Goal: Task Accomplishment & Management: Manage account settings

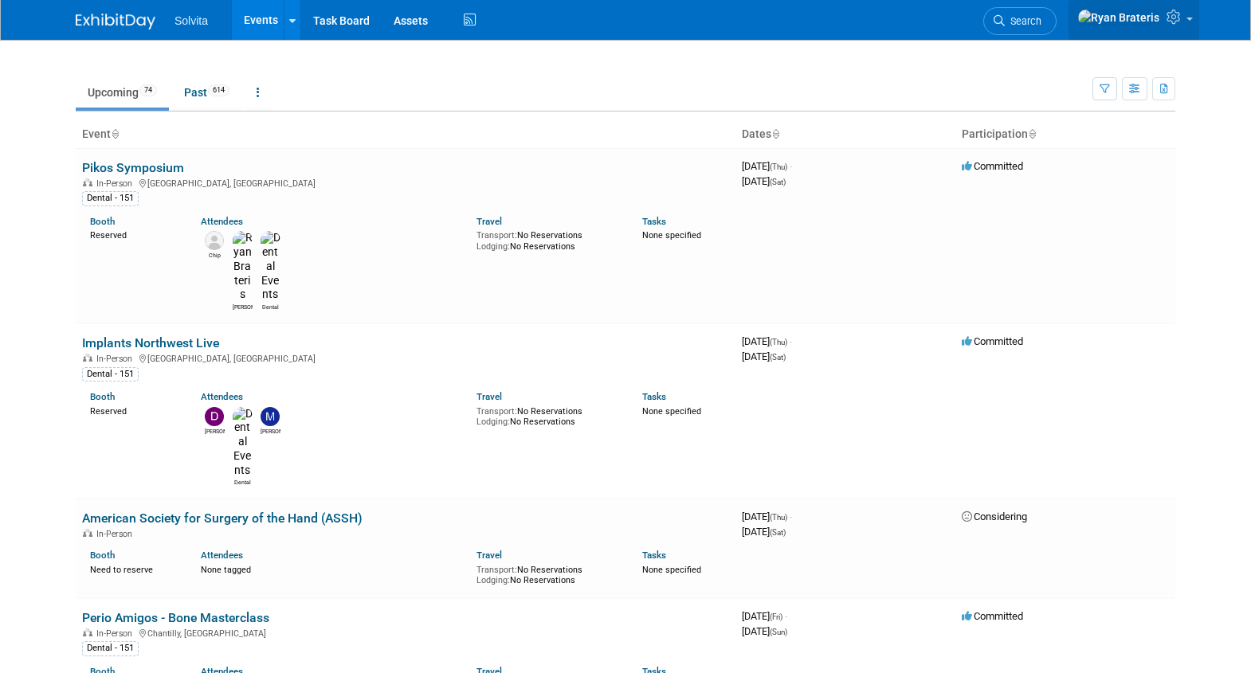
click at [1187, 24] on link at bounding box center [1134, 20] width 131 height 40
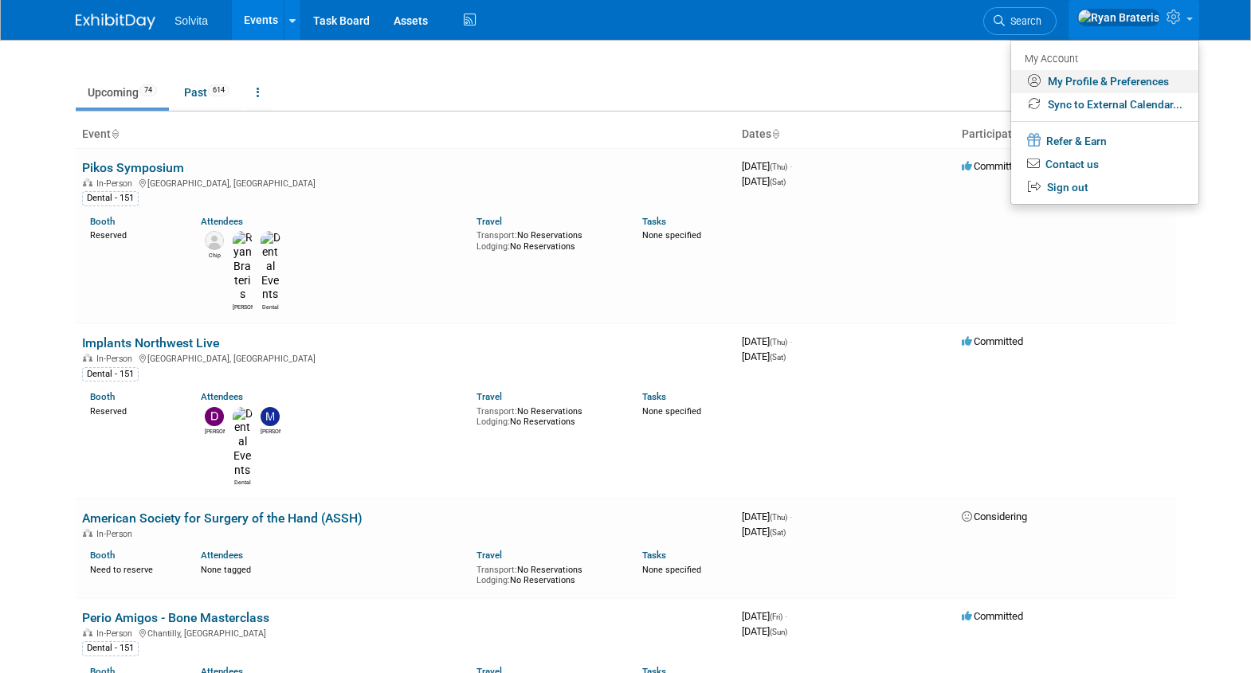
click at [1113, 83] on link "My Profile & Preferences" at bounding box center [1104, 81] width 187 height 23
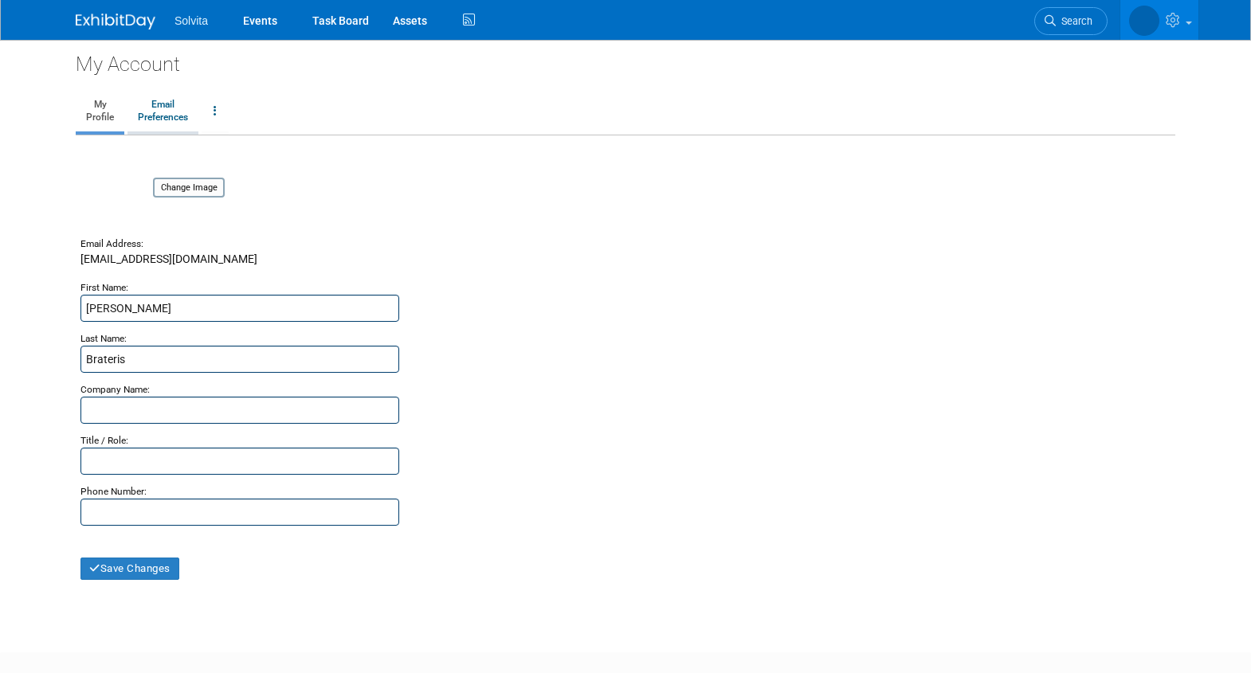
click at [175, 110] on link "Email Preferences" at bounding box center [163, 112] width 71 height 40
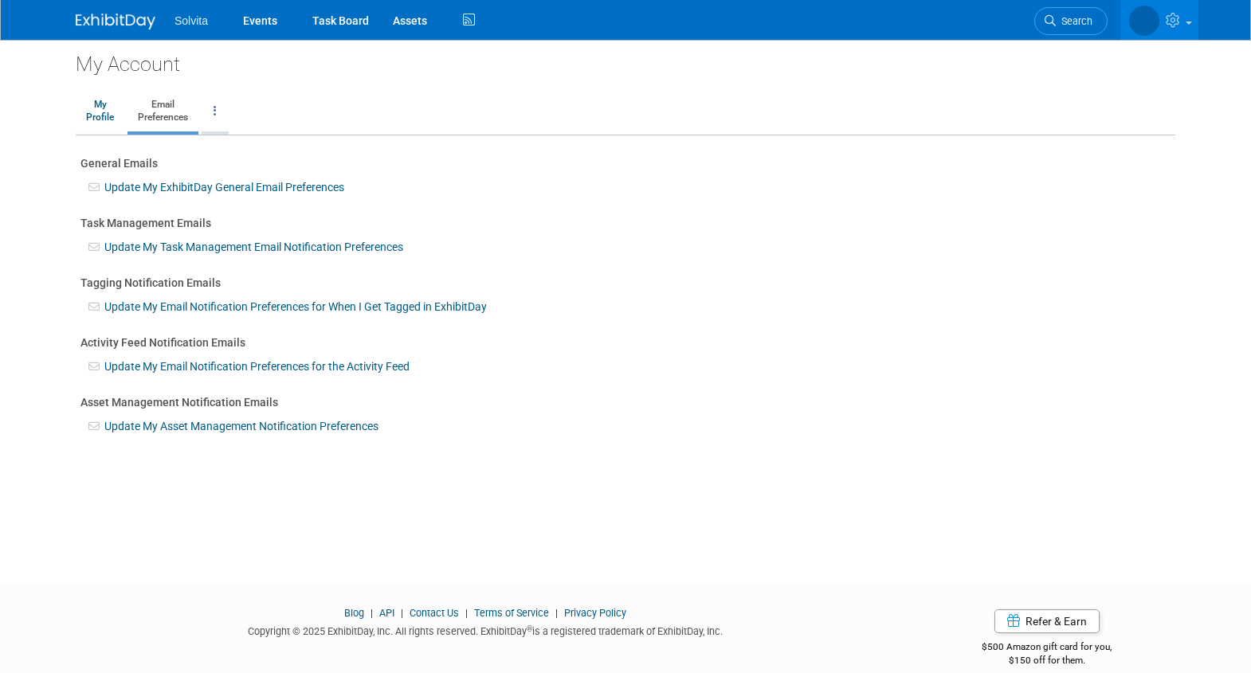
click at [210, 112] on link at bounding box center [215, 112] width 27 height 40
click at [89, 104] on link "My Profile" at bounding box center [100, 112] width 49 height 40
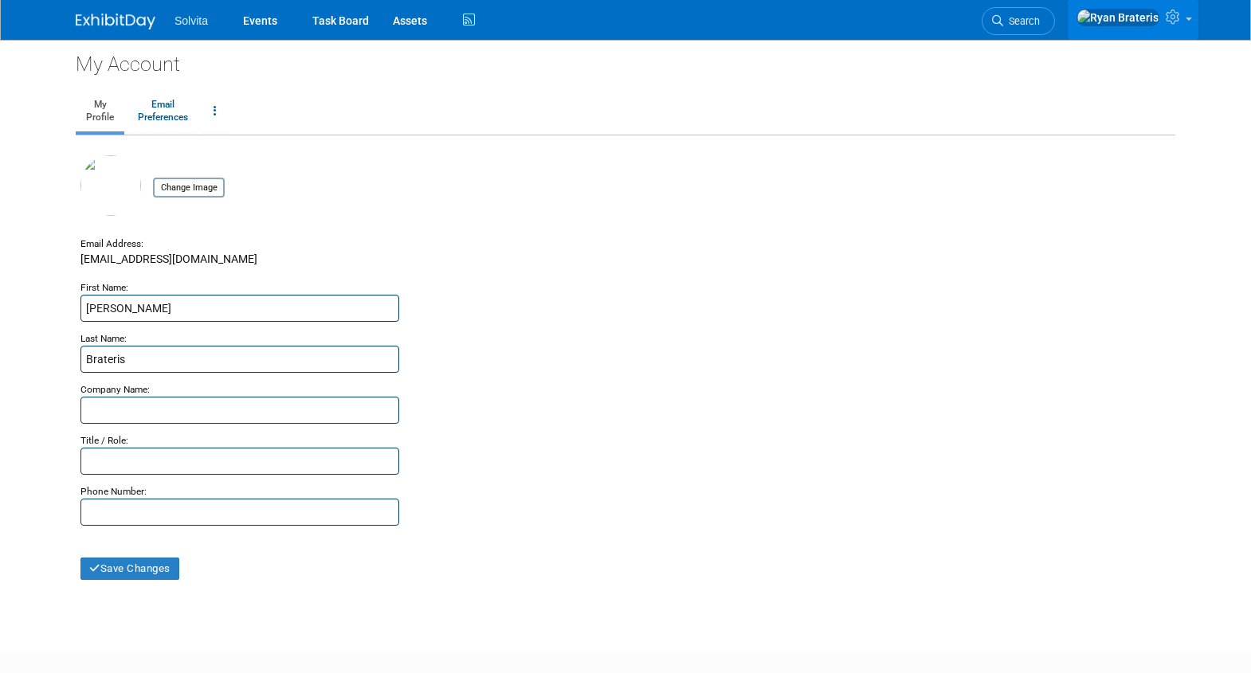
click at [1176, 21] on icon at bounding box center [1175, 17] width 18 height 14
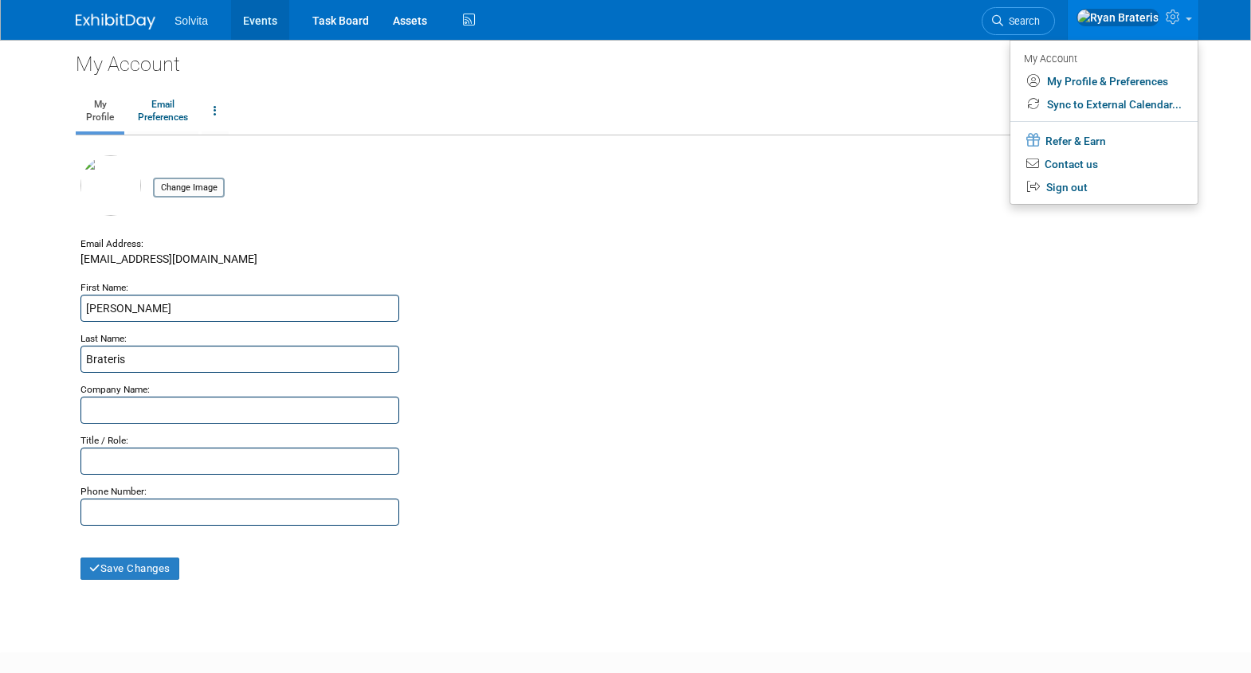
click at [263, 25] on link "Events" at bounding box center [260, 20] width 58 height 40
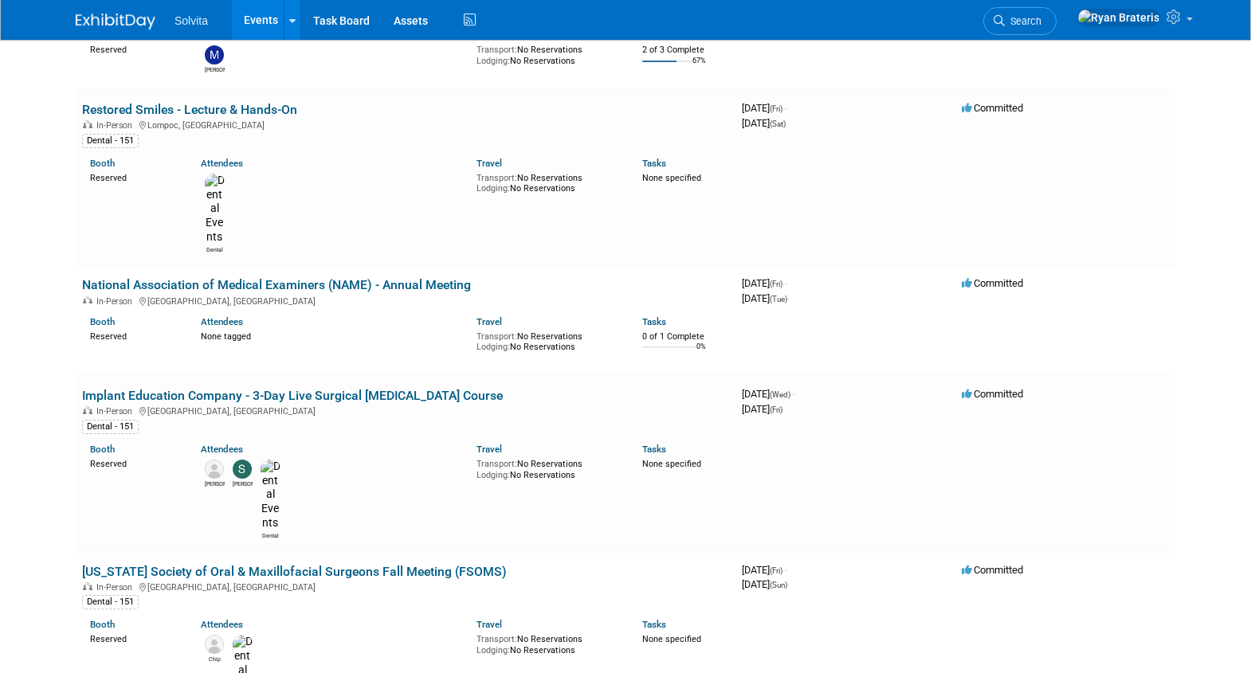
scroll to position [1401, 0]
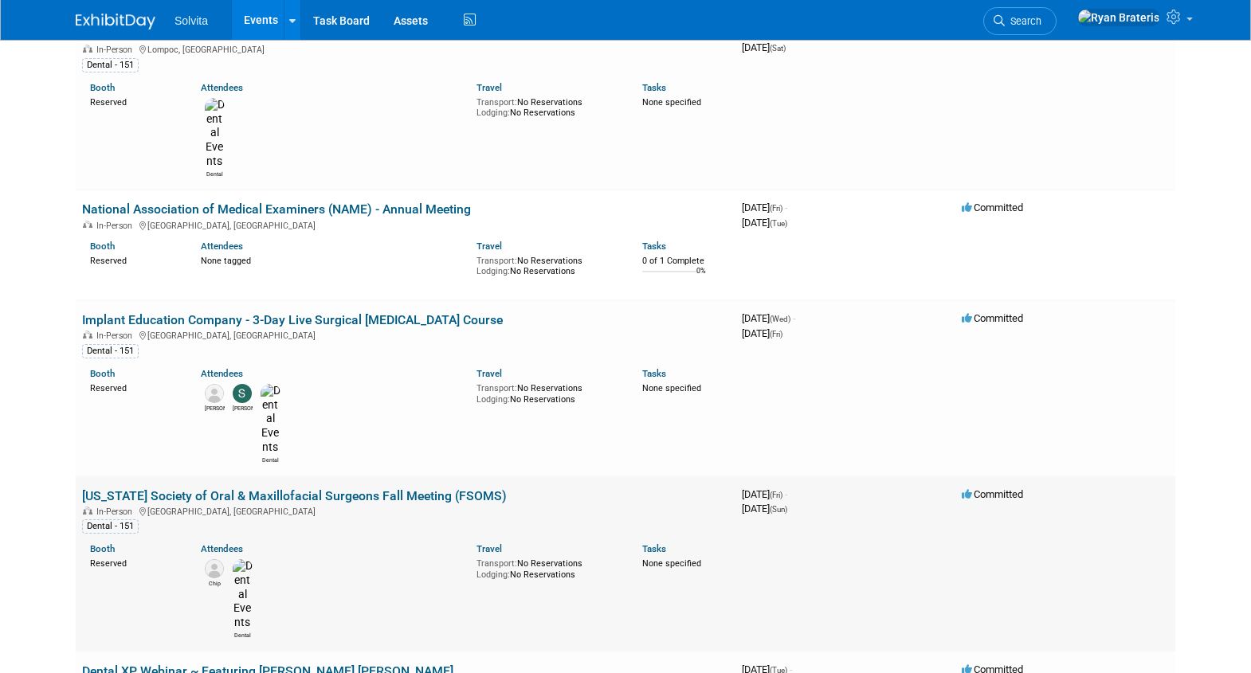
click at [241, 489] on link "[US_STATE] Society of Oral & Maxillofacial Surgeons Fall Meeting (FSOMS)" at bounding box center [294, 496] width 425 height 15
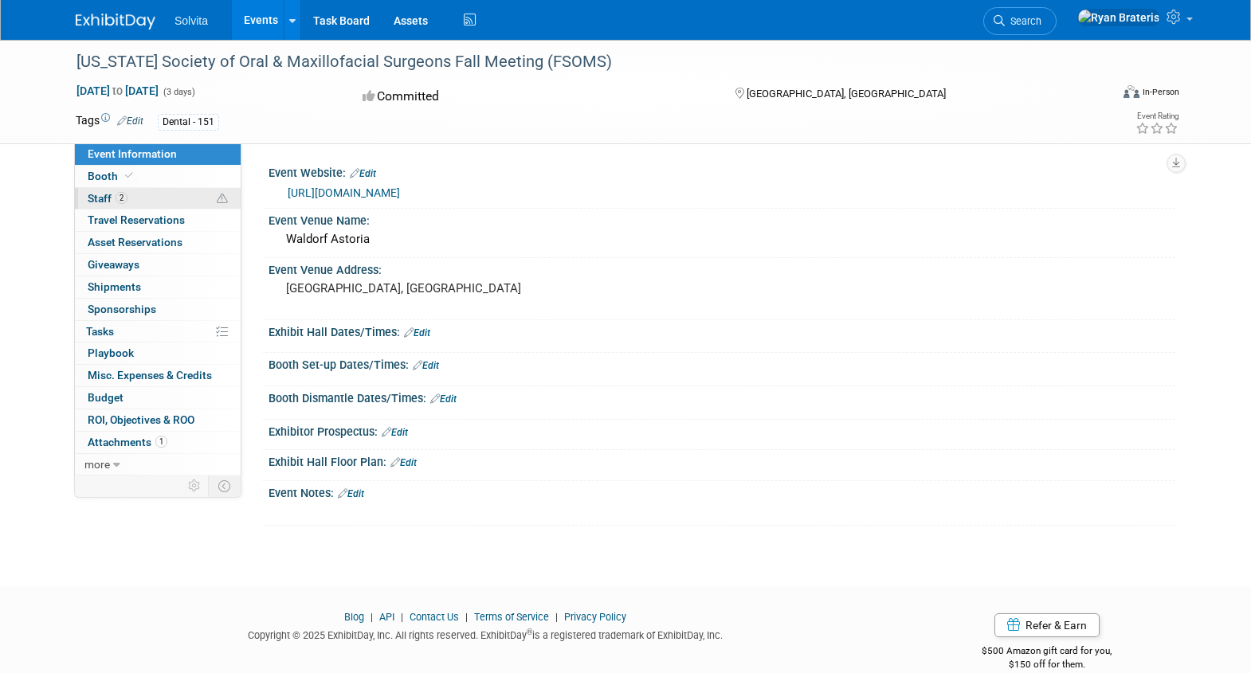
click at [101, 201] on span "Staff 2" at bounding box center [108, 198] width 40 height 13
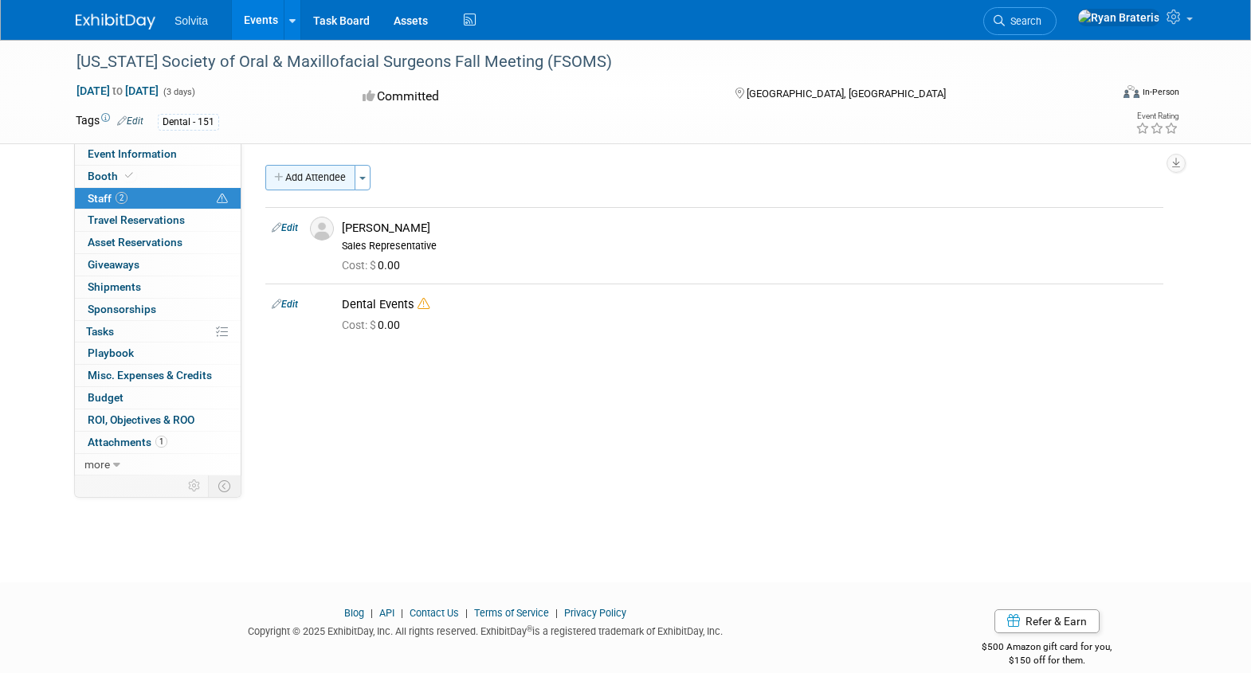
click at [320, 177] on button "Add Attendee" at bounding box center [310, 178] width 90 height 26
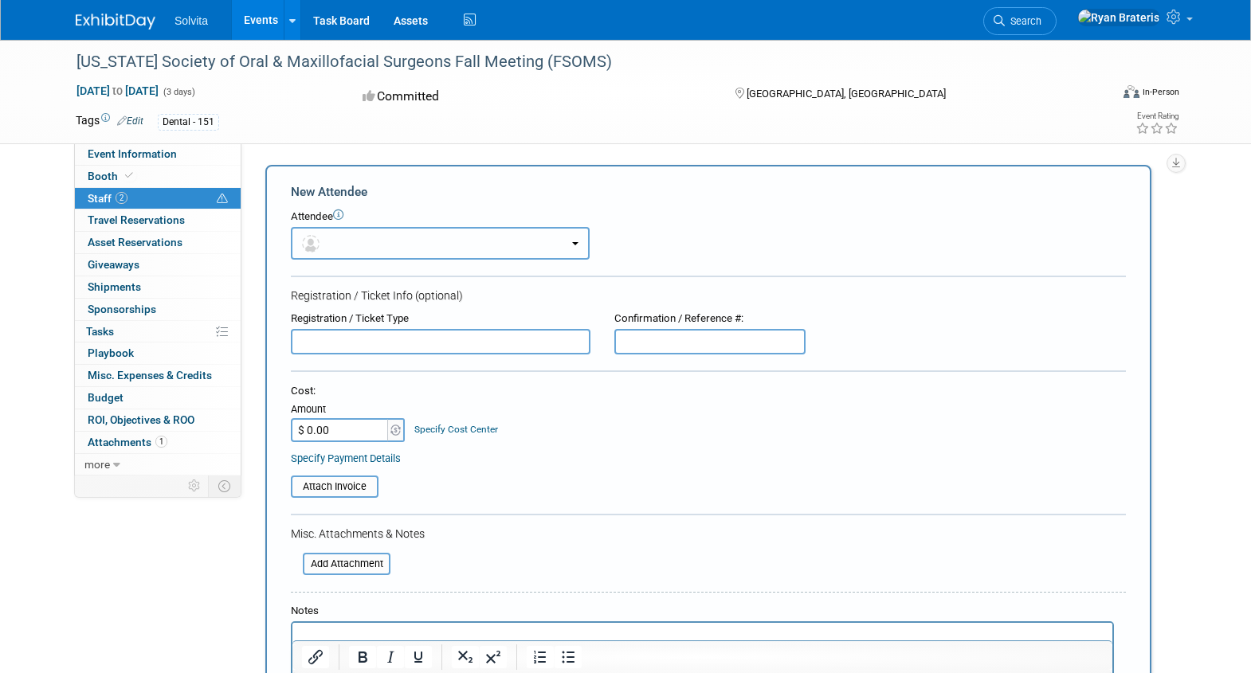
click at [571, 241] on button "button" at bounding box center [440, 243] width 299 height 33
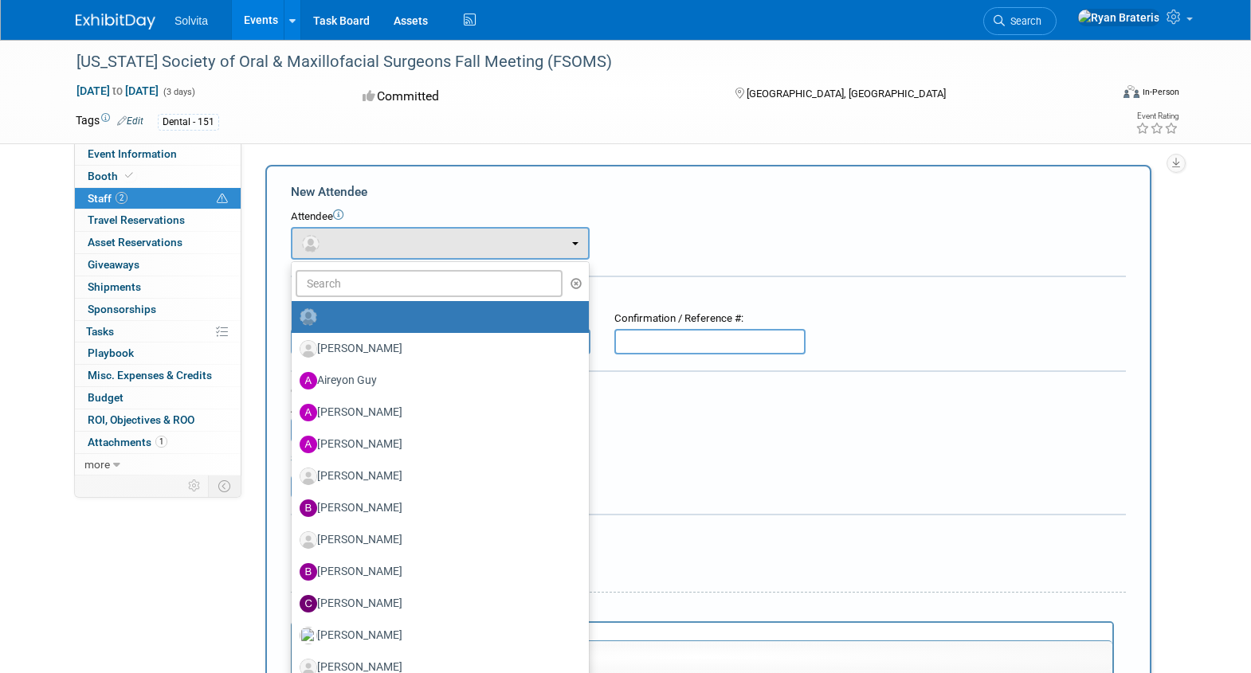
click at [353, 320] on label at bounding box center [436, 317] width 273 height 26
click at [294, 320] on input "radio" at bounding box center [289, 315] width 10 height 10
click at [337, 320] on label at bounding box center [436, 317] width 273 height 26
click at [294, 320] on input "radio" at bounding box center [289, 315] width 10 height 10
click at [445, 249] on button "button" at bounding box center [440, 243] width 299 height 33
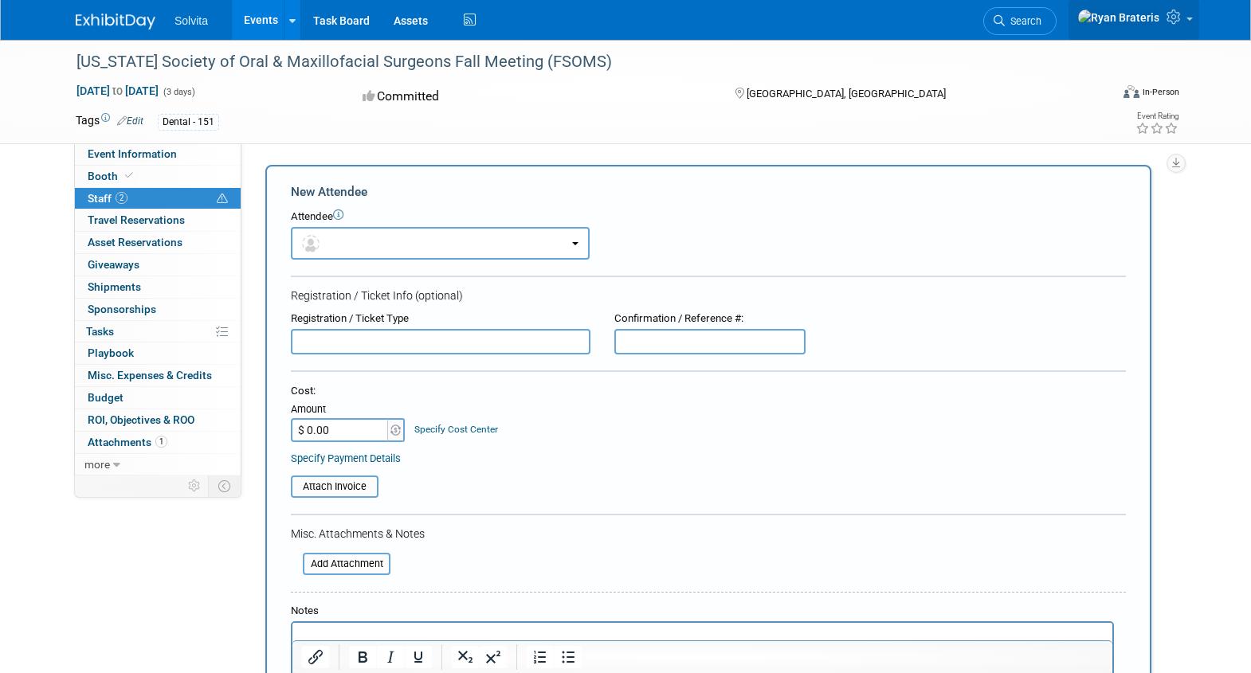
click at [1153, 18] on img at bounding box center [1119, 18] width 83 height 18
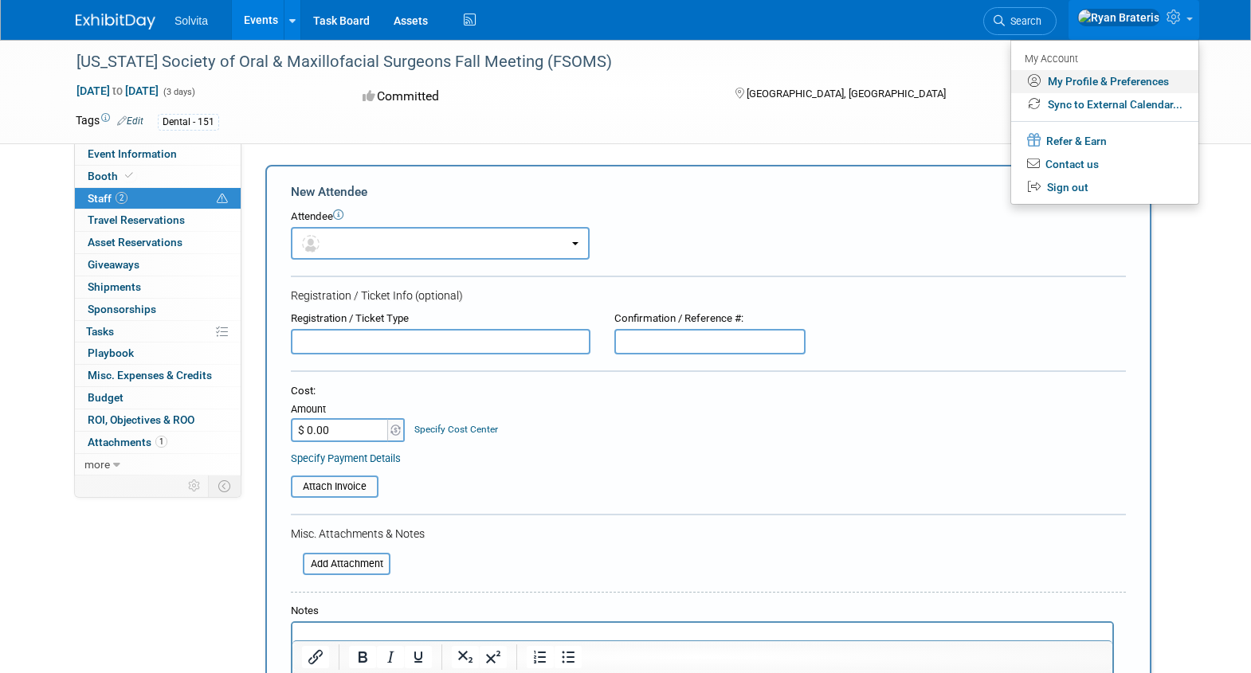
click at [1140, 84] on link "My Profile & Preferences" at bounding box center [1104, 81] width 187 height 23
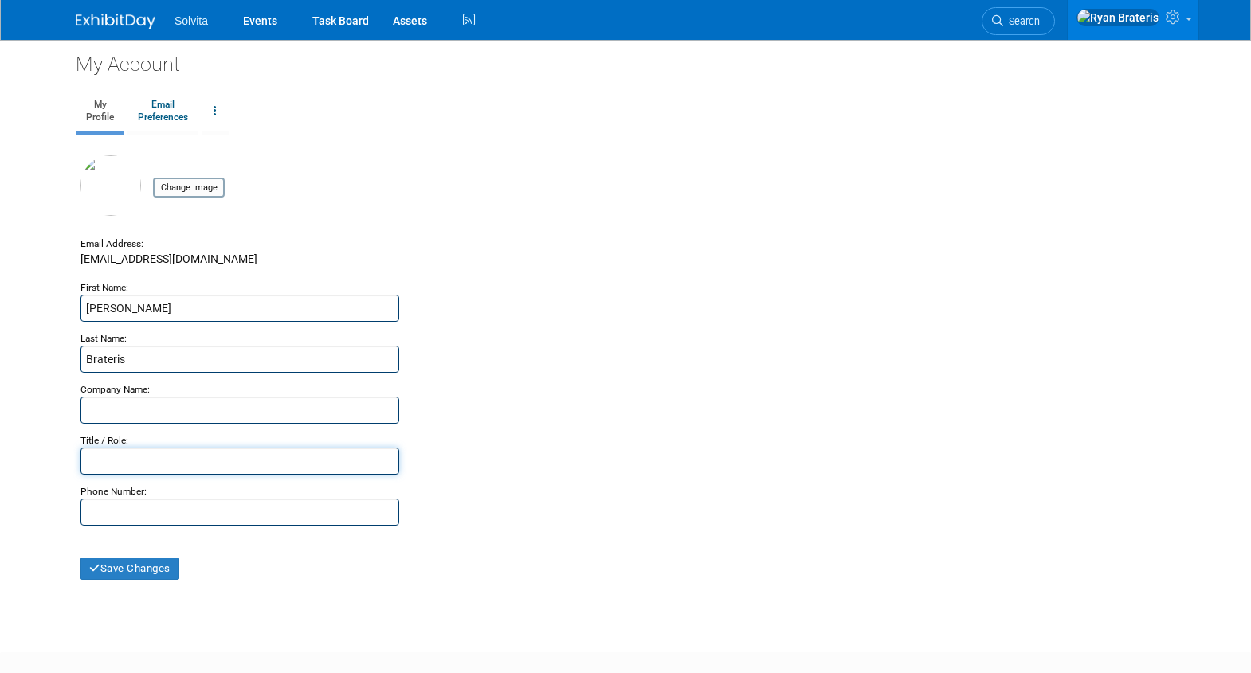
click at [194, 464] on input "text" at bounding box center [239, 461] width 319 height 27
click at [170, 100] on link "Email Preferences" at bounding box center [163, 112] width 71 height 40
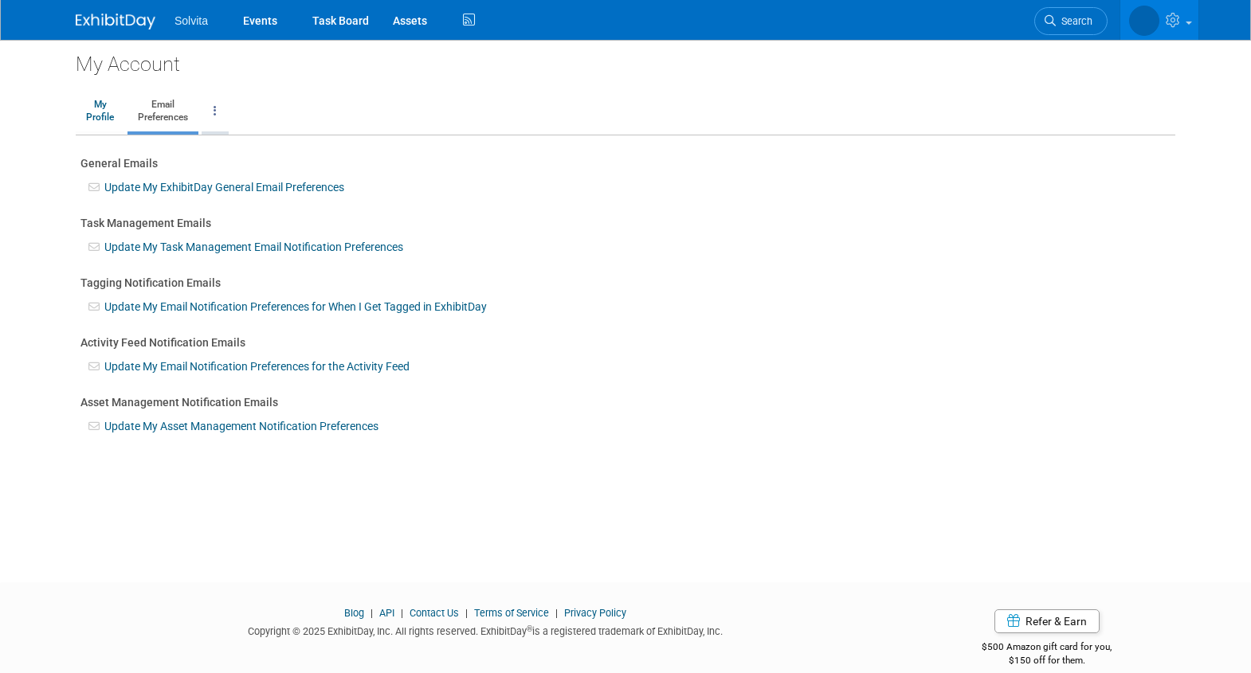
click at [219, 119] on link at bounding box center [215, 112] width 27 height 40
click at [517, 150] on div "My Account My Profile Email Preferences Change Account Password Close my Accoun…" at bounding box center [626, 297] width 1124 height 514
click at [1179, 19] on icon at bounding box center [1175, 20] width 18 height 14
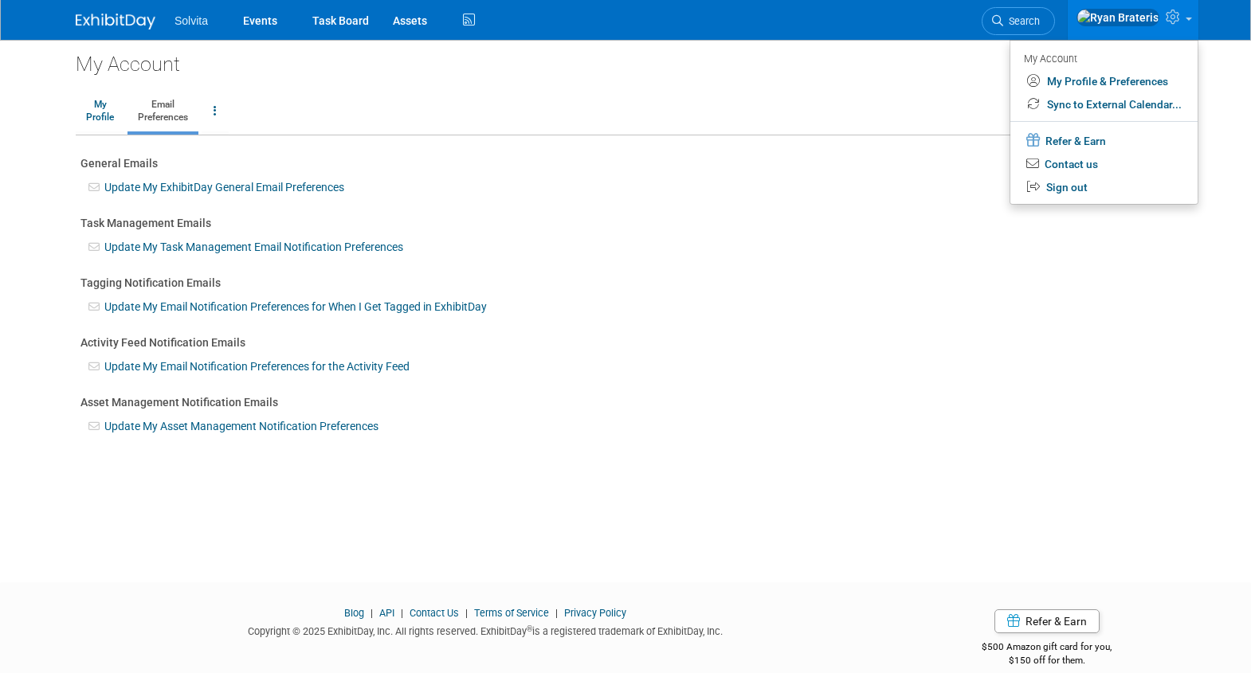
click at [460, 61] on div "My Account" at bounding box center [626, 59] width 1100 height 38
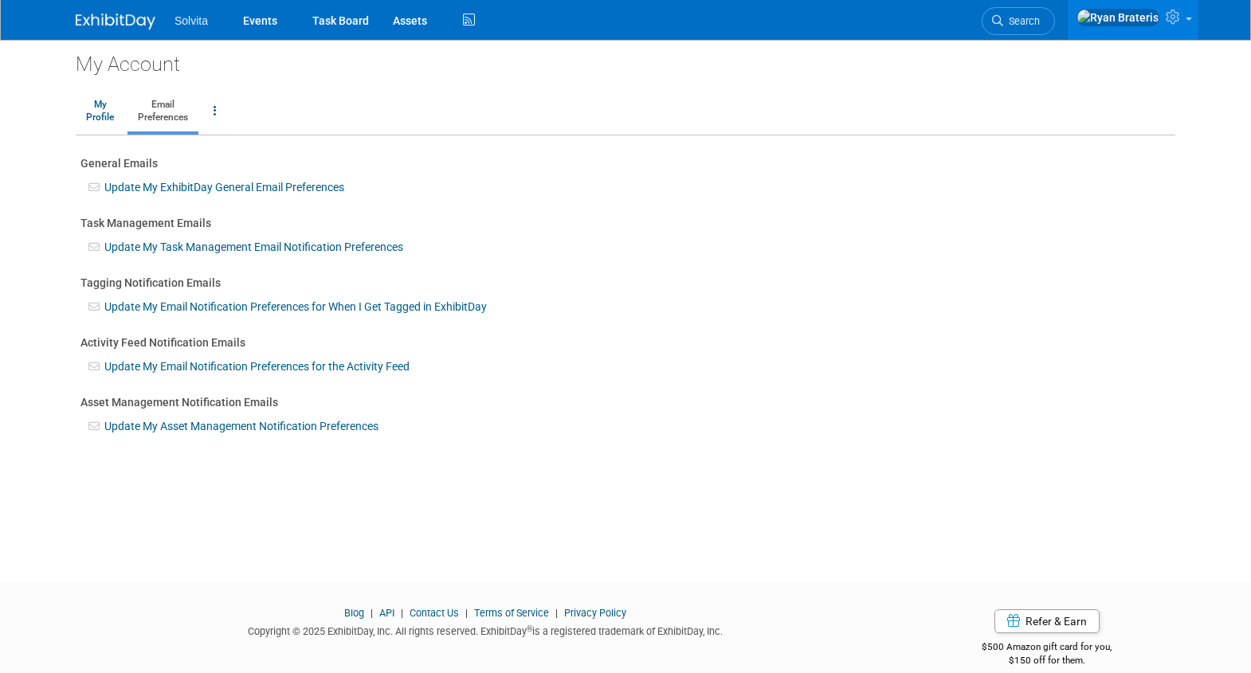
click at [148, 22] on img at bounding box center [116, 22] width 80 height 16
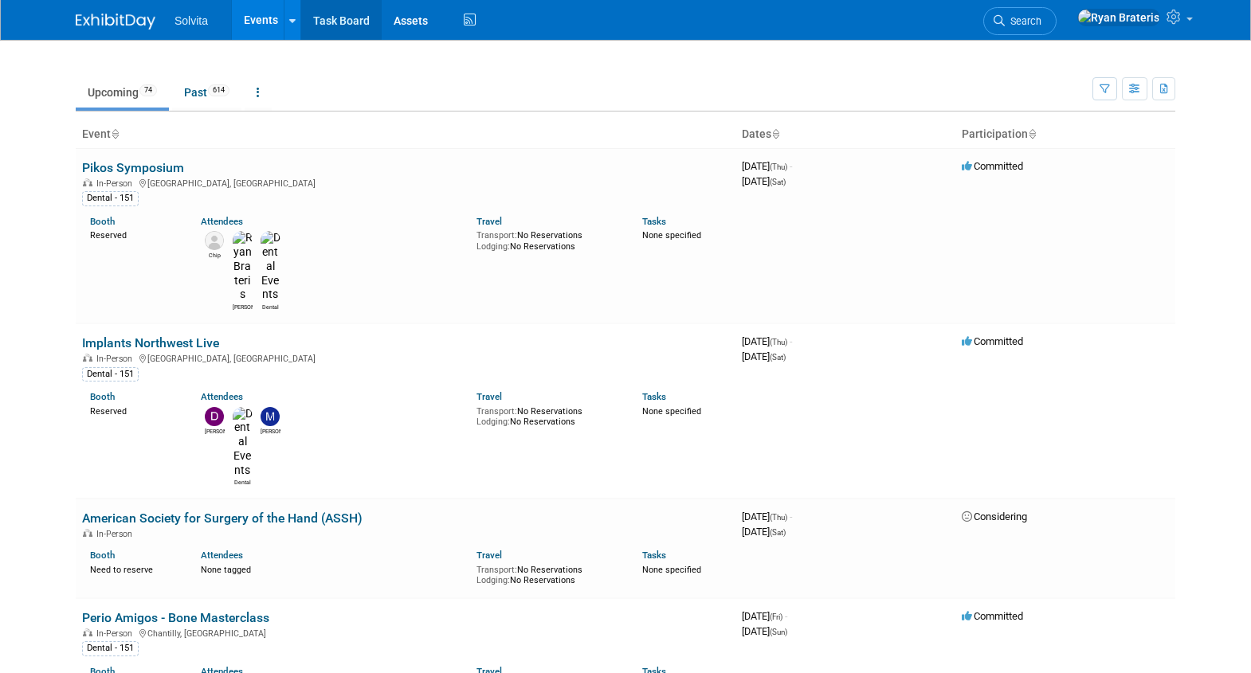
click at [346, 17] on link "Task Board" at bounding box center [341, 20] width 80 height 40
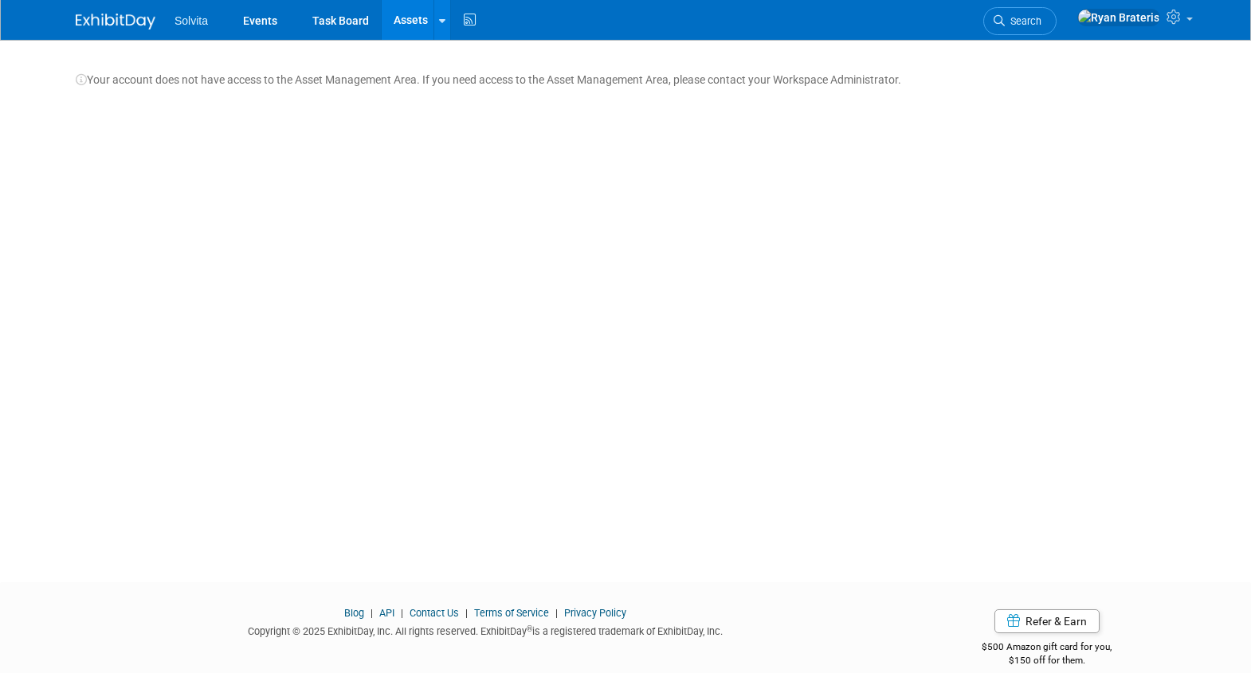
click at [180, 26] on span "Solvita" at bounding box center [191, 20] width 33 height 13
click at [205, 19] on span "Solvita" at bounding box center [191, 20] width 33 height 13
click at [261, 26] on link "Events" at bounding box center [260, 20] width 58 height 40
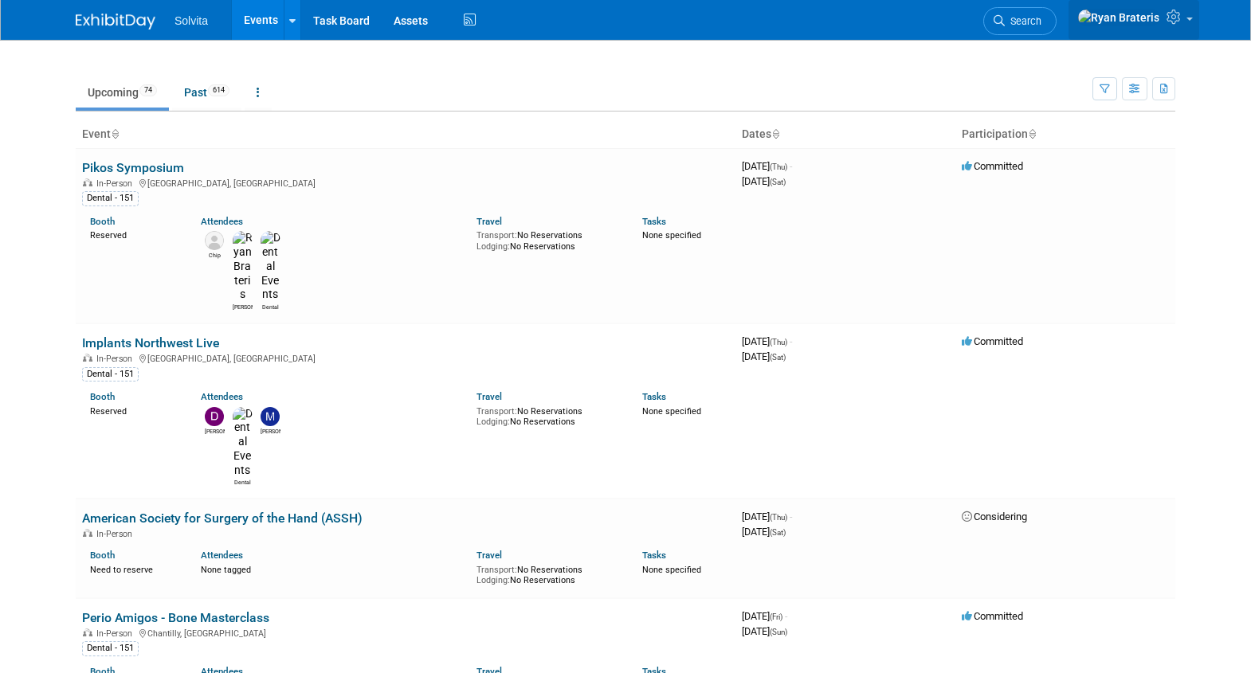
click at [1183, 18] on icon at bounding box center [1176, 17] width 18 height 14
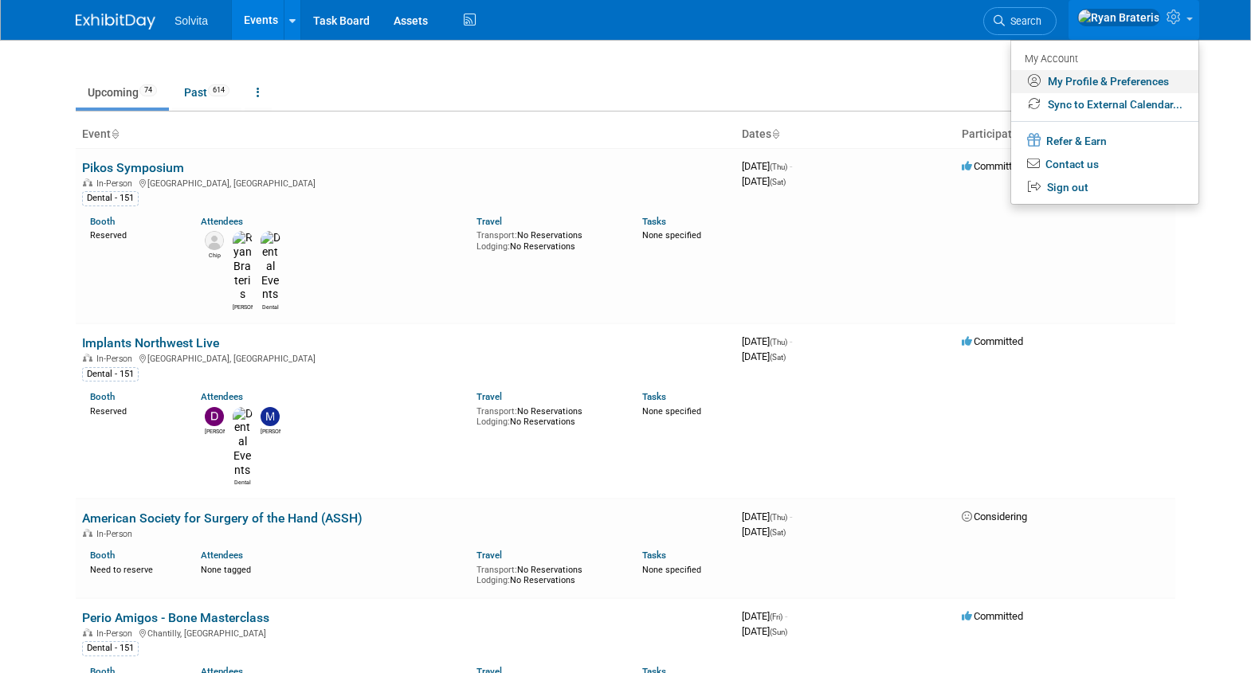
click at [1123, 82] on link "My Profile & Preferences" at bounding box center [1104, 81] width 187 height 23
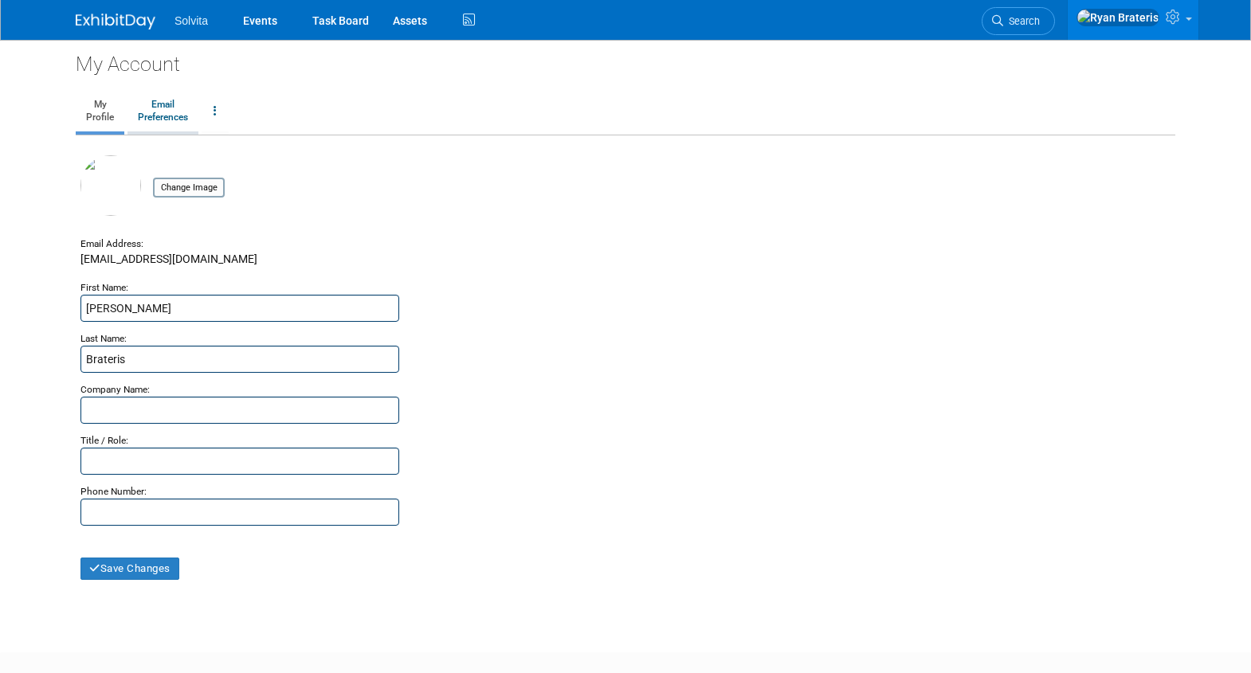
click at [167, 116] on link "Email Preferences" at bounding box center [163, 112] width 71 height 40
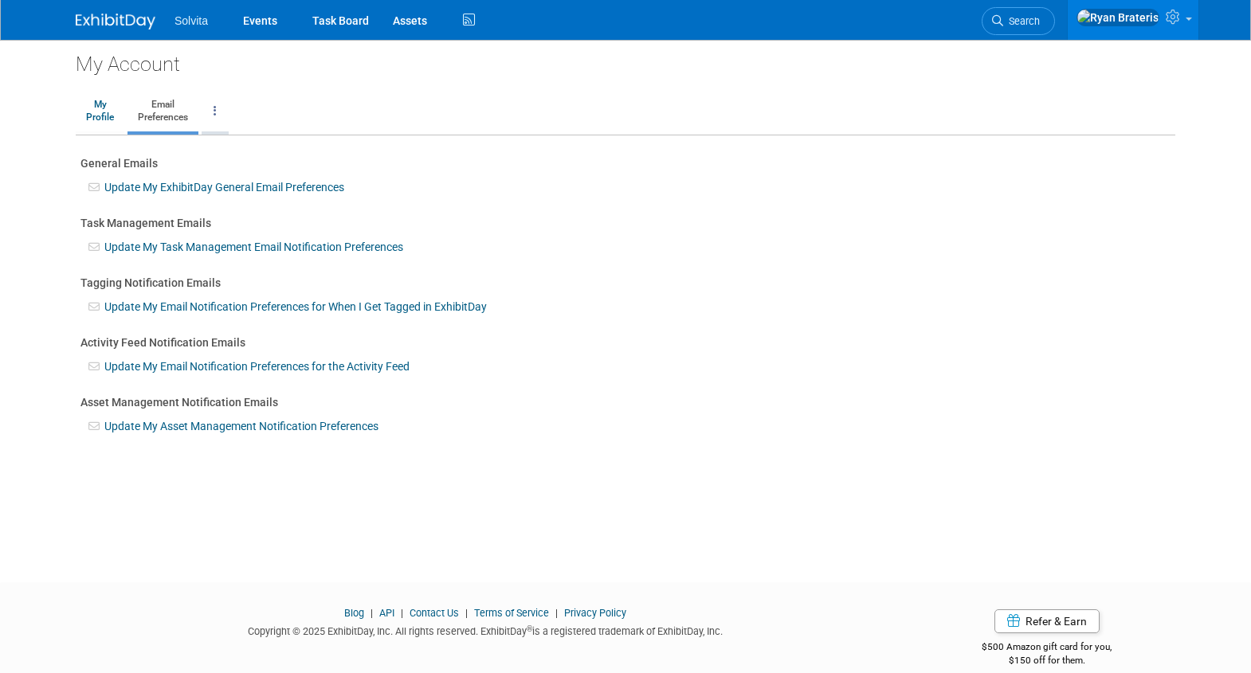
click at [214, 115] on link at bounding box center [215, 112] width 27 height 40
click at [282, 96] on ul "My Profile Email Preferences Change Account Password Close my Account" at bounding box center [626, 112] width 1100 height 45
click at [356, 19] on link "Task Board" at bounding box center [340, 20] width 80 height 40
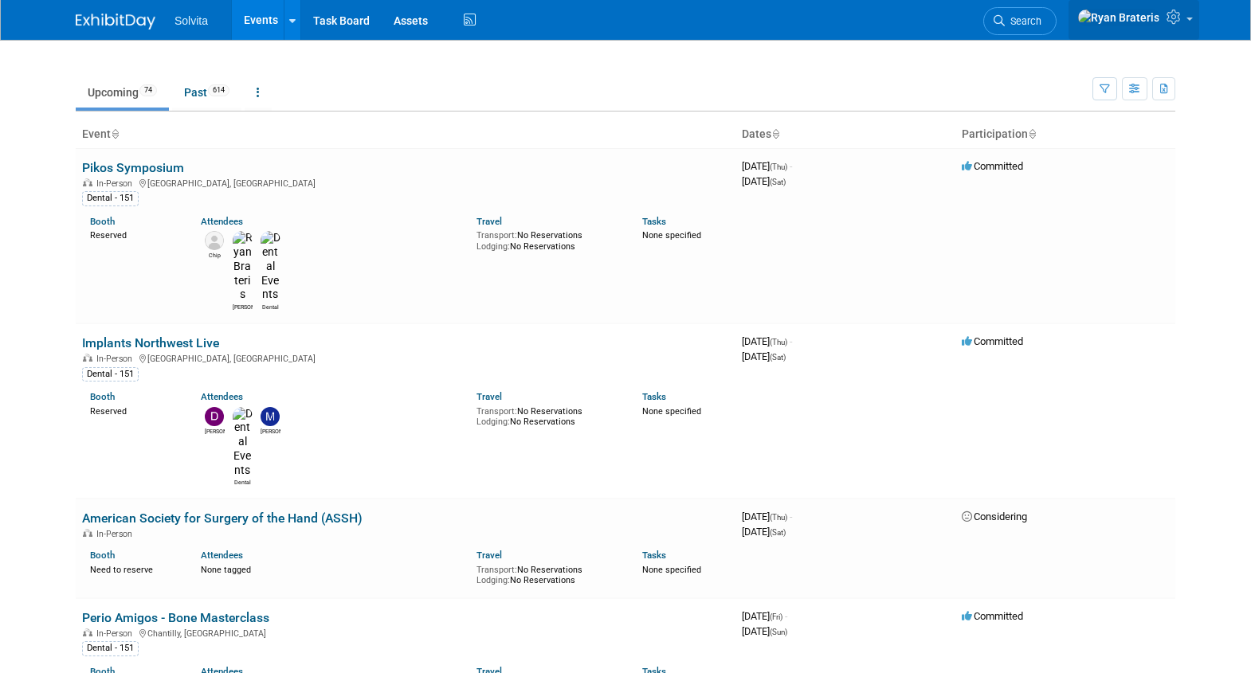
click at [1187, 21] on span at bounding box center [1190, 19] width 6 height 3
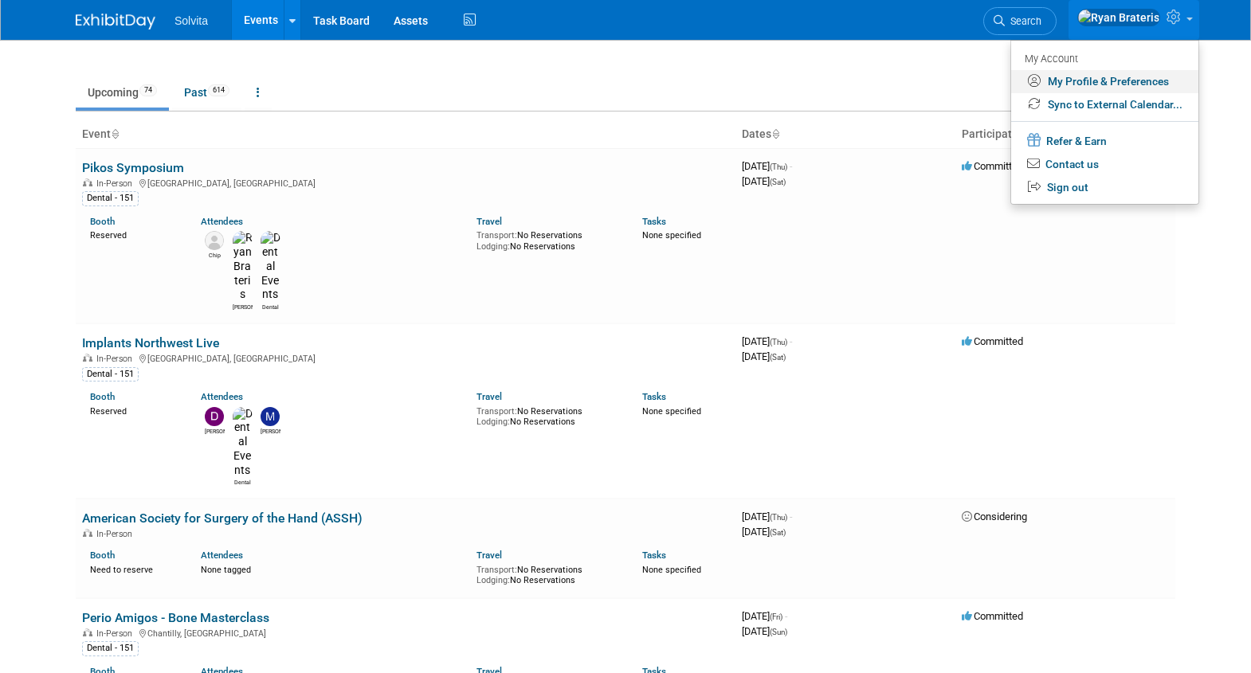
click at [1154, 79] on link "My Profile & Preferences" at bounding box center [1104, 81] width 187 height 23
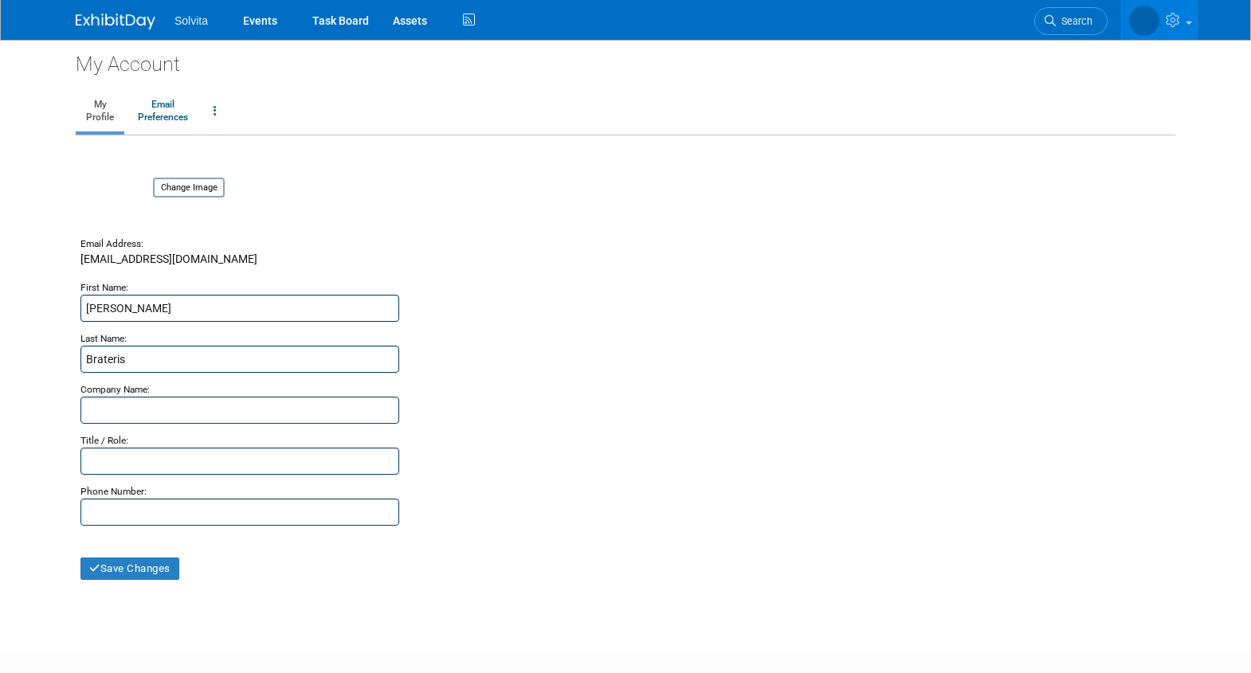
click at [205, 22] on span "Solvita" at bounding box center [191, 20] width 33 height 13
click at [128, 29] on div "Solvita Events Task Board Assets Activity Feed" at bounding box center [626, 20] width 1100 height 40
click at [1170, 24] on icon at bounding box center [1175, 17] width 18 height 14
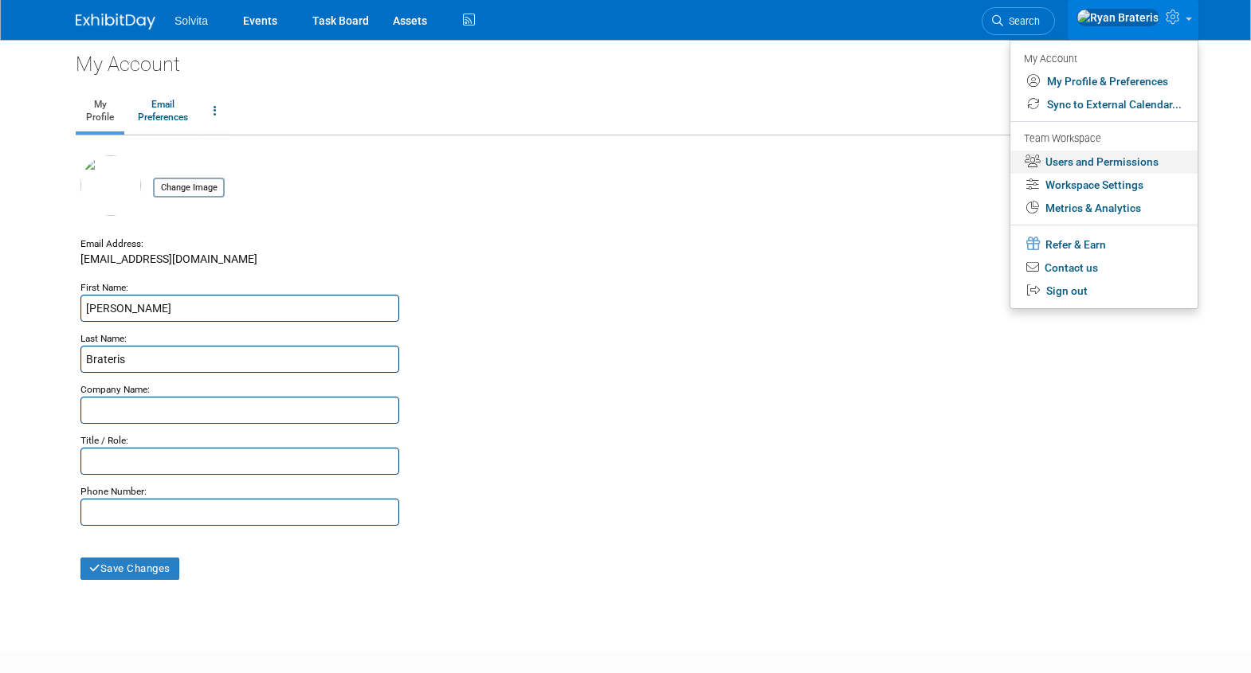
click at [1106, 163] on link "Users and Permissions" at bounding box center [1104, 162] width 187 height 23
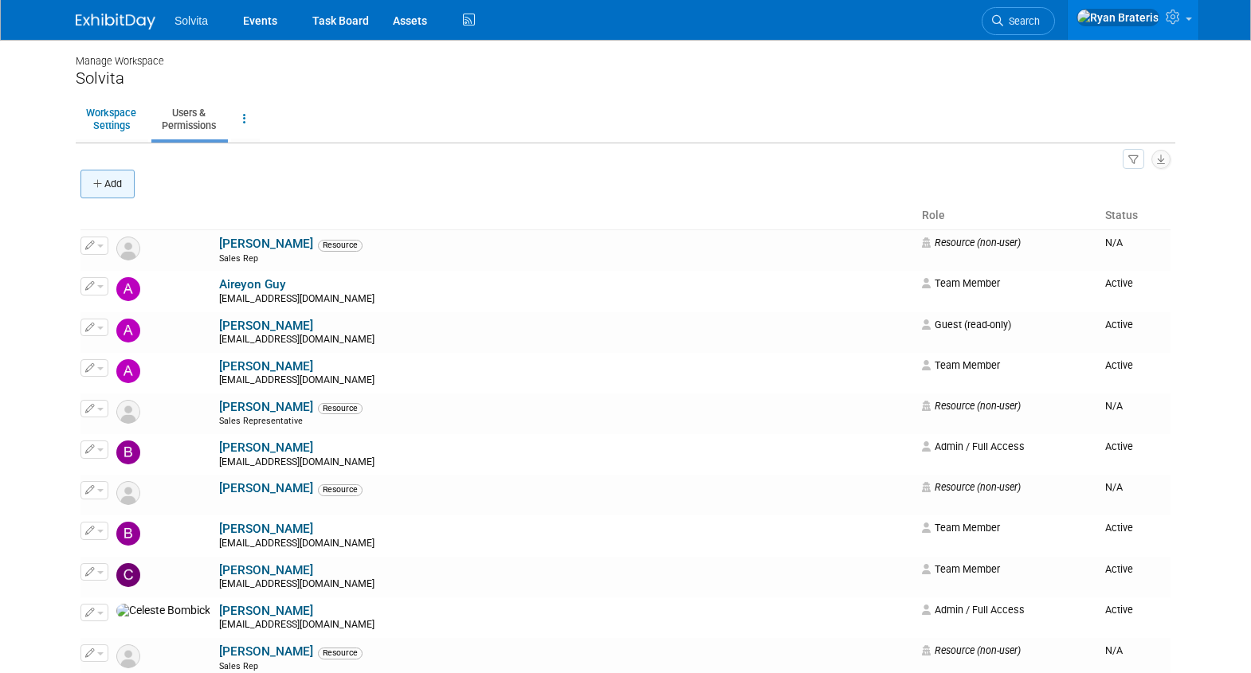
click at [126, 183] on button "Add" at bounding box center [107, 184] width 54 height 29
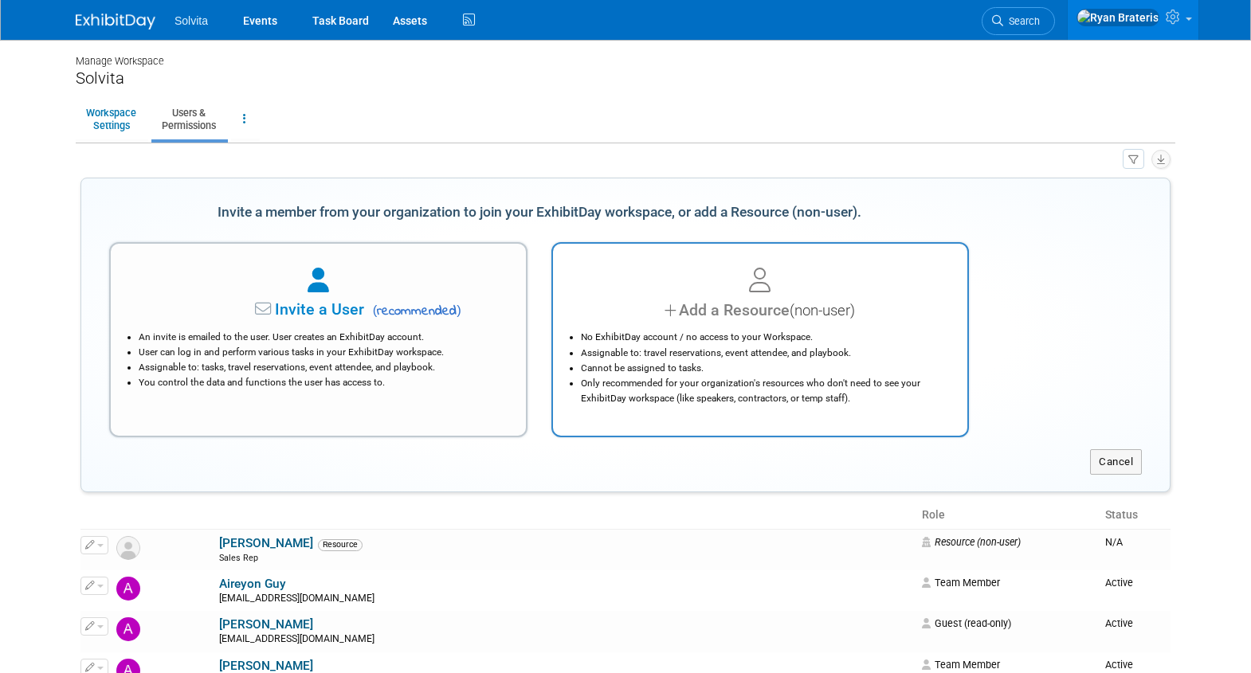
click at [732, 351] on li "Assignable to: travel reservations, event attendee, and playbook." at bounding box center [764, 353] width 367 height 15
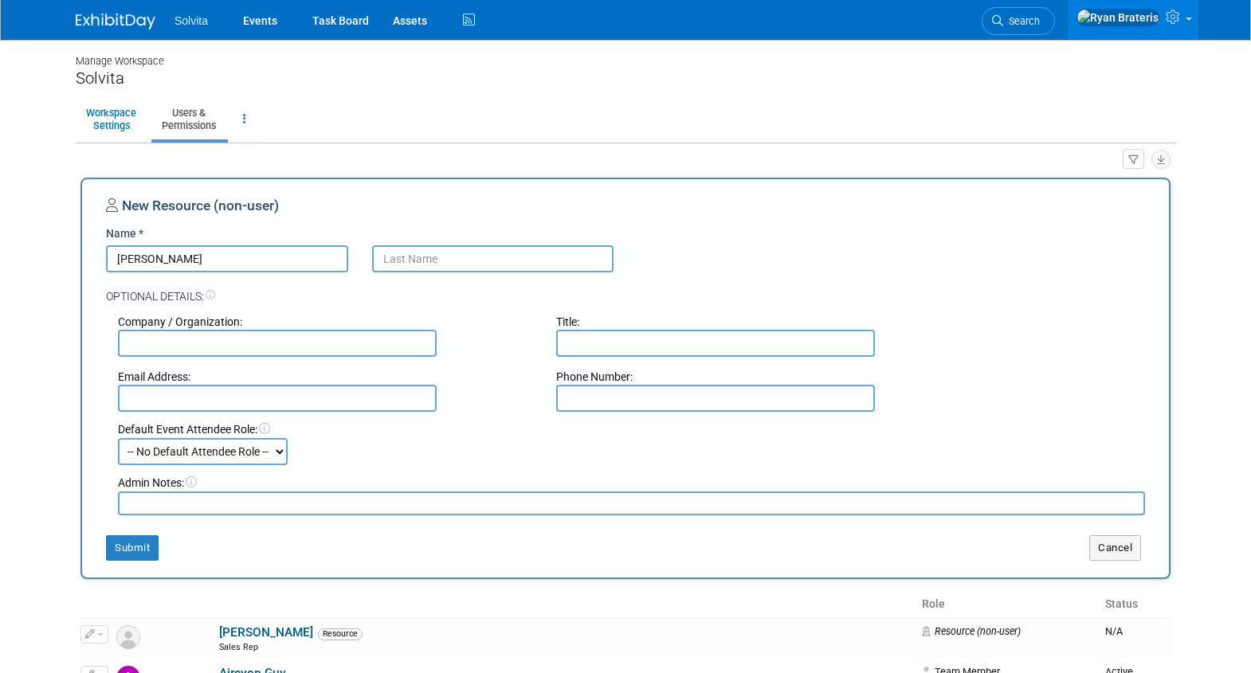
type input "Carlos"
type input "Martinez"
click at [250, 398] on input "text" at bounding box center [277, 398] width 319 height 27
paste input "Msurgical360@gmail.com"
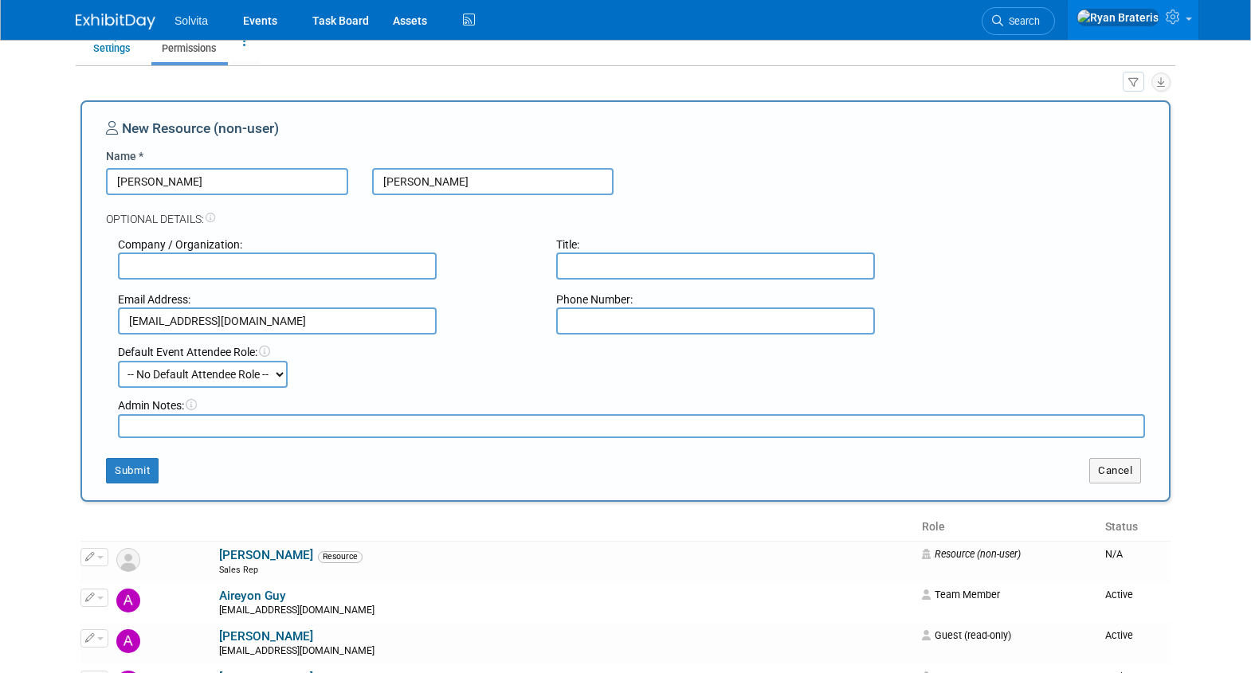
scroll to position [154, 0]
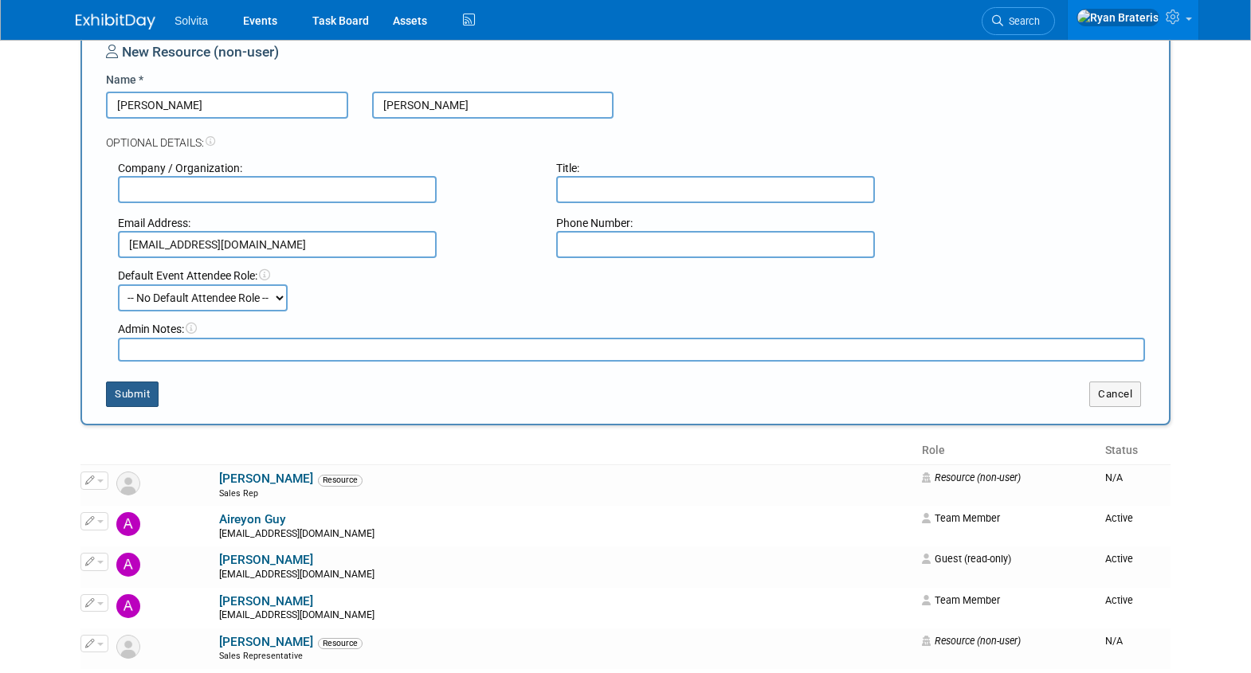
type input "Msurgical360@gmail.com"
click at [125, 393] on button "Submit" at bounding box center [132, 395] width 53 height 26
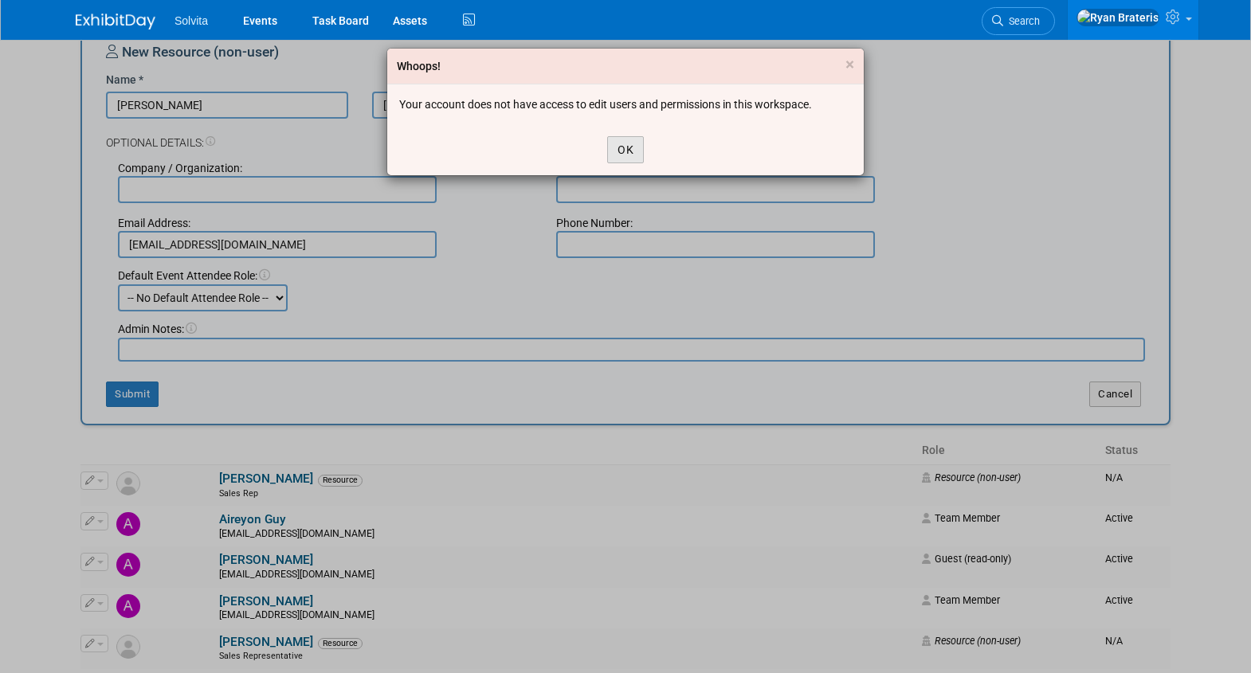
click at [627, 142] on button "OK" at bounding box center [625, 149] width 37 height 27
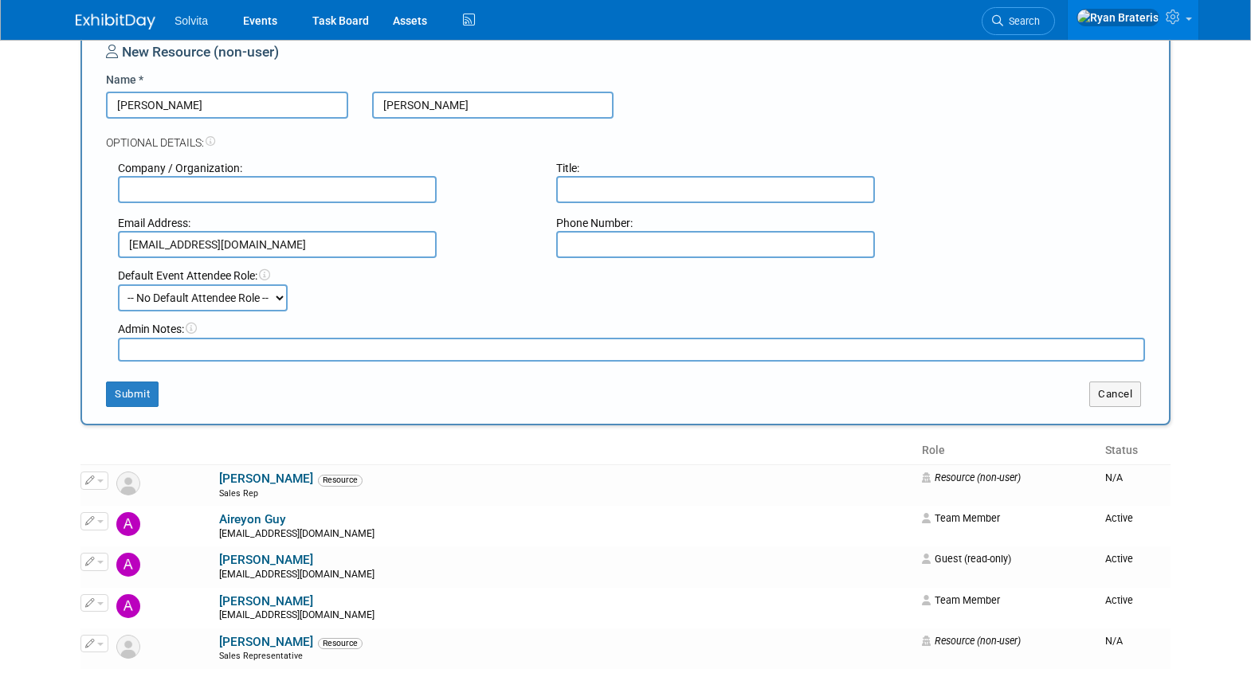
click at [0, 520] on nordpass-portal at bounding box center [0, 520] width 0 height 0
click at [603, 191] on input "text" at bounding box center [715, 189] width 319 height 27
type input "Sales rep"
click at [258, 302] on select "-- No Default Attendee Role -- Demonstrator Host Planner Presenter Sales Repres…" at bounding box center [203, 298] width 170 height 27
select select "4"
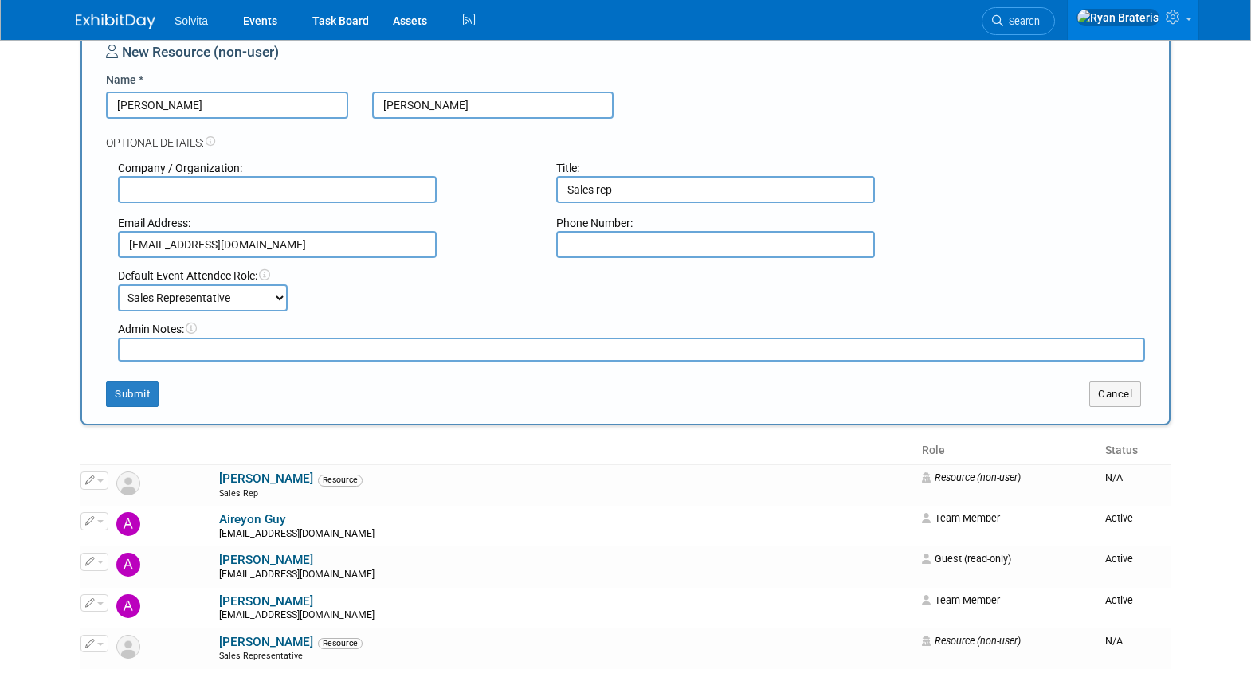
click at [118, 285] on select "-- No Default Attendee Role -- Demonstrator Host Planner Presenter Sales Repres…" at bounding box center [203, 298] width 170 height 27
click at [672, 194] on input "Sales rep" at bounding box center [715, 189] width 319 height 27
type input "Sales Representative"
click at [125, 392] on button "Submit" at bounding box center [132, 395] width 53 height 26
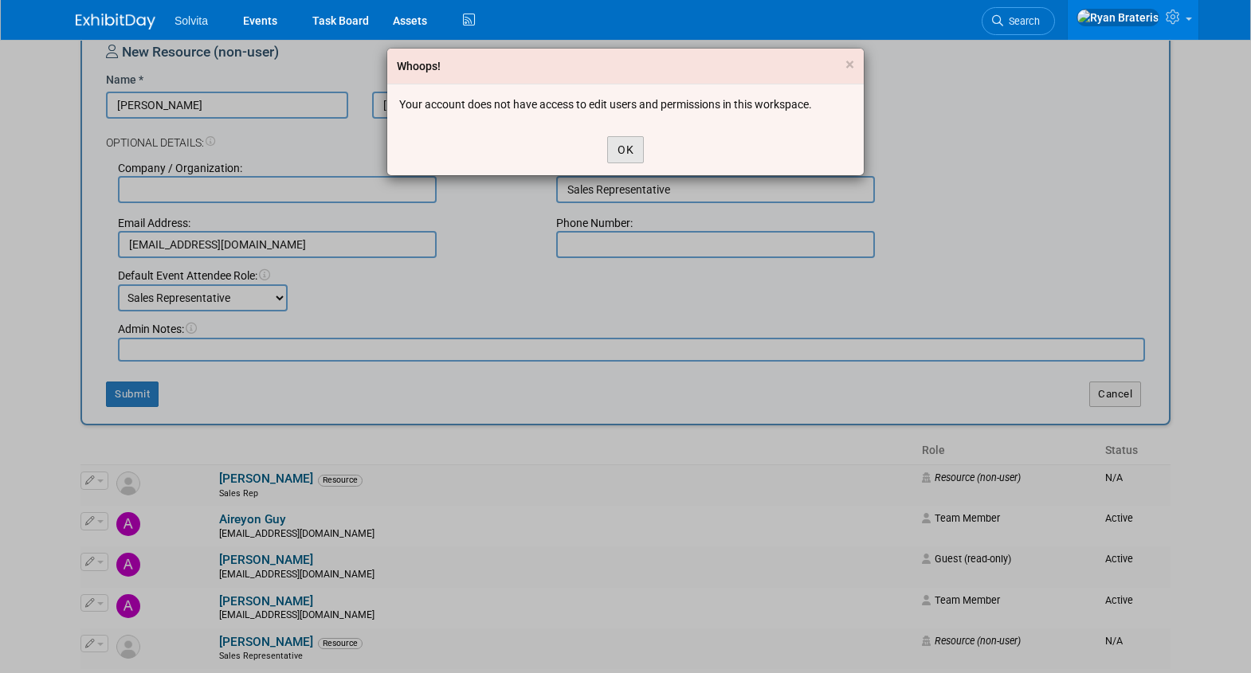
click at [626, 143] on button "OK" at bounding box center [625, 149] width 37 height 27
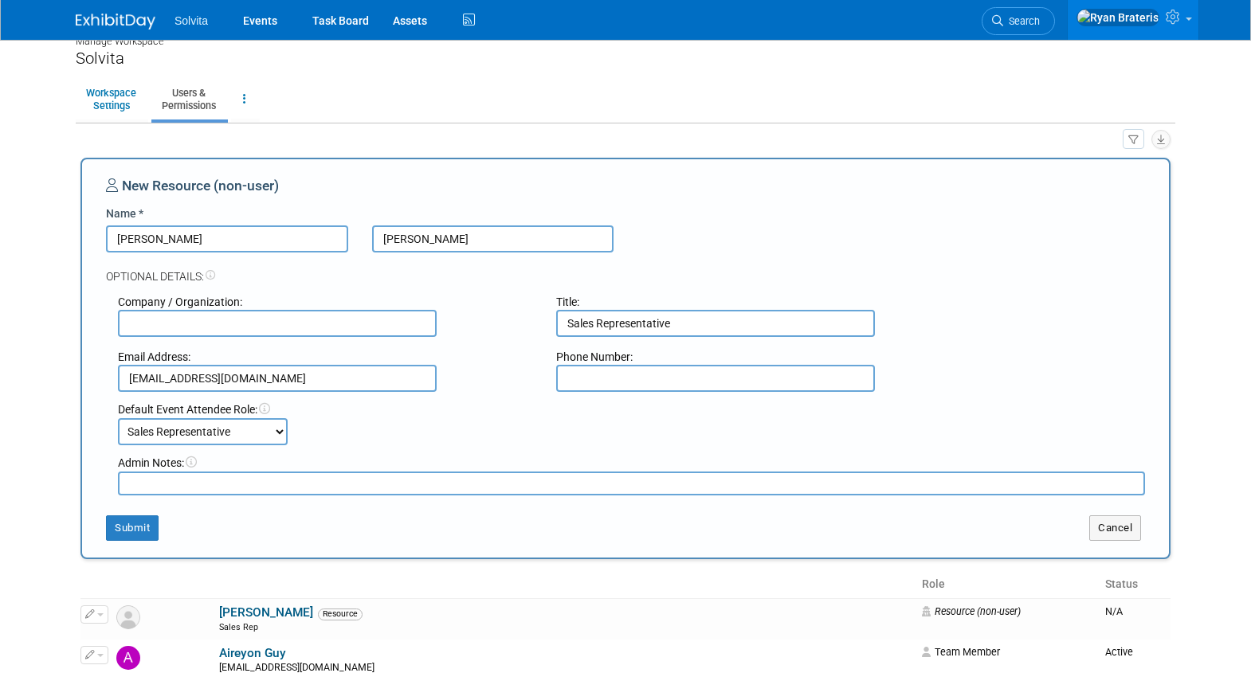
scroll to position [4, 0]
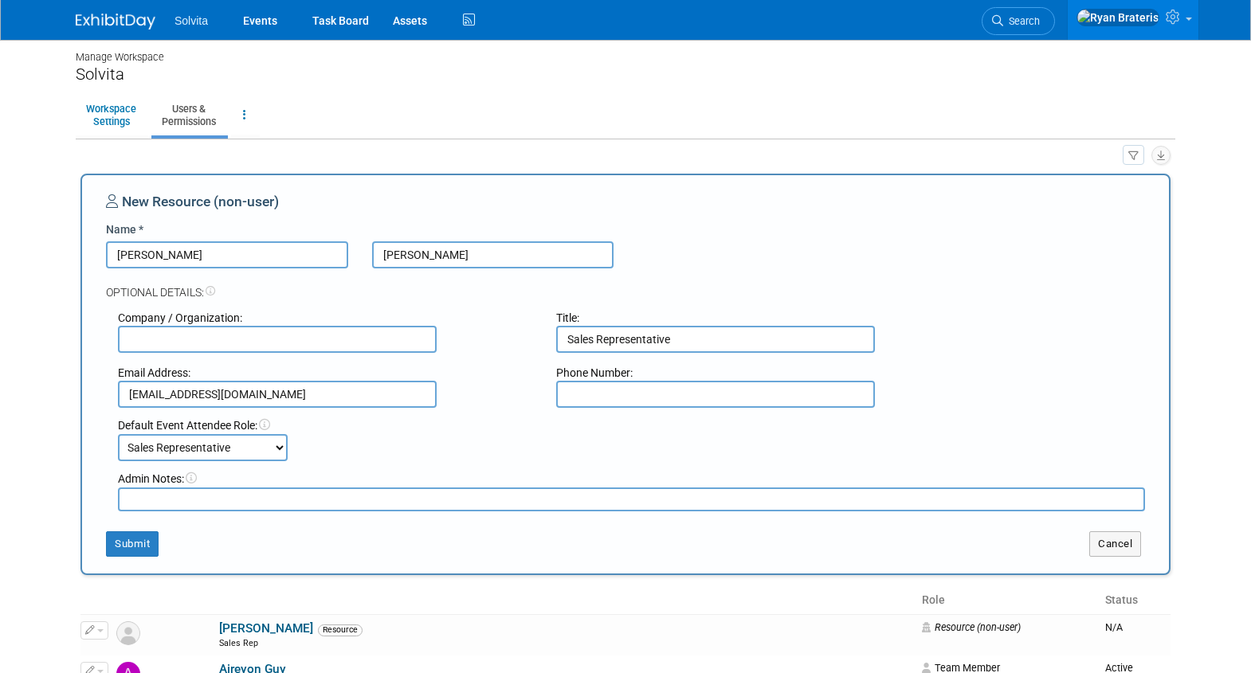
click at [0, 669] on nordpass-portal at bounding box center [0, 669] width 0 height 0
click at [184, 126] on link "Users & Permissions" at bounding box center [188, 115] width 75 height 39
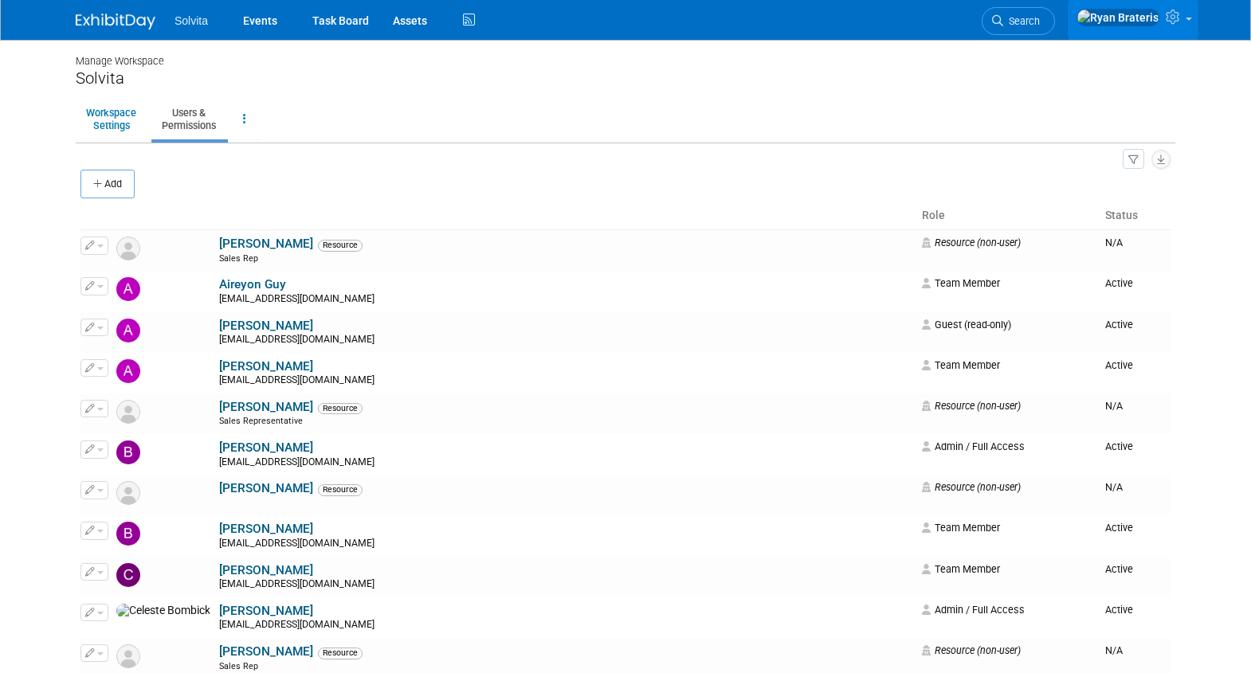
click at [1174, 23] on icon at bounding box center [1175, 17] width 18 height 14
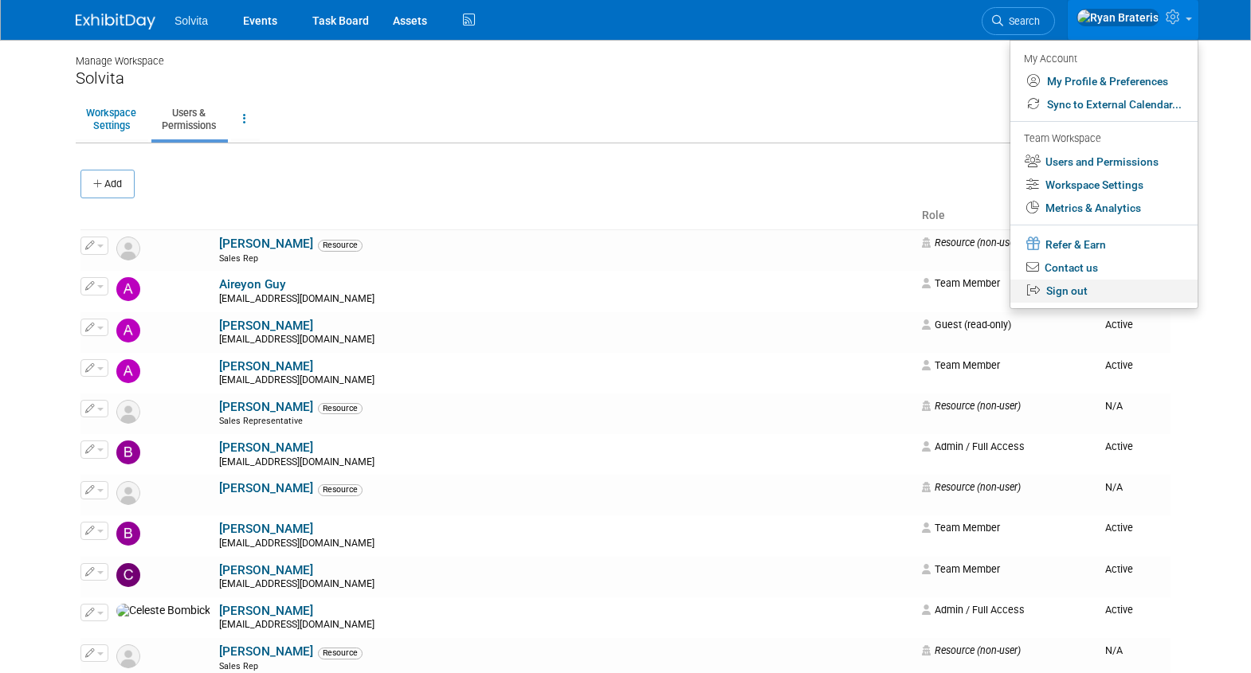
click at [1069, 291] on link "Sign out" at bounding box center [1104, 291] width 187 height 23
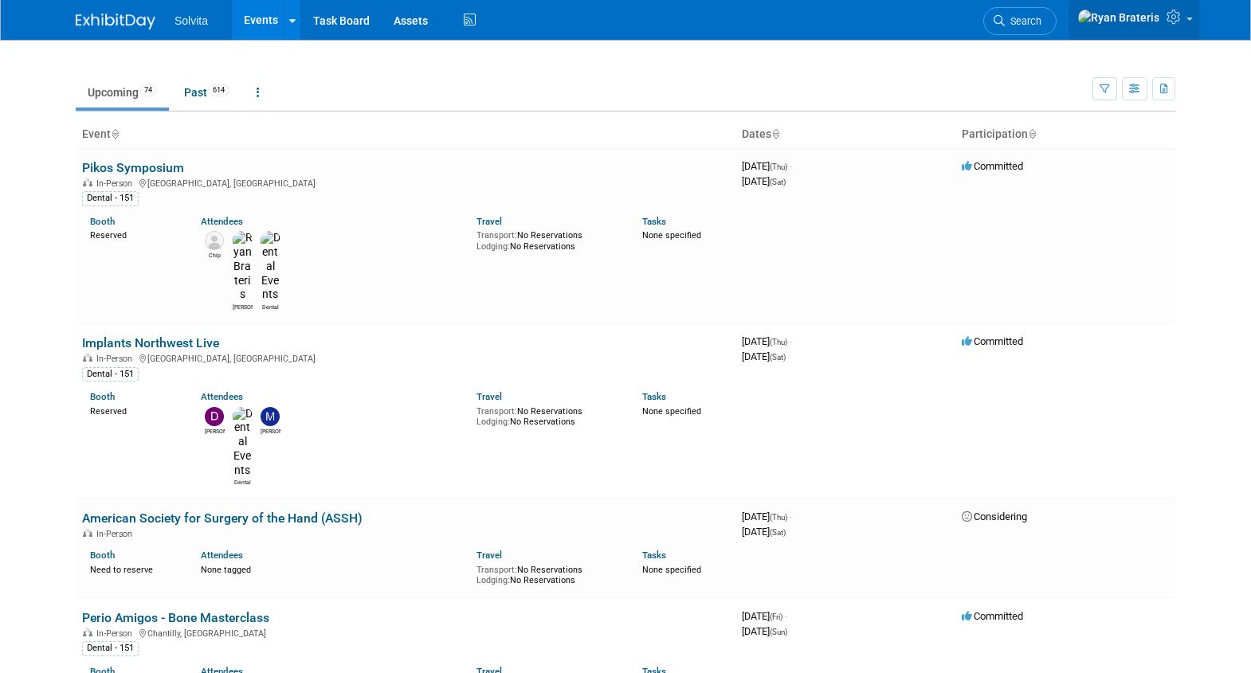
click at [1174, 16] on icon at bounding box center [1176, 17] width 18 height 14
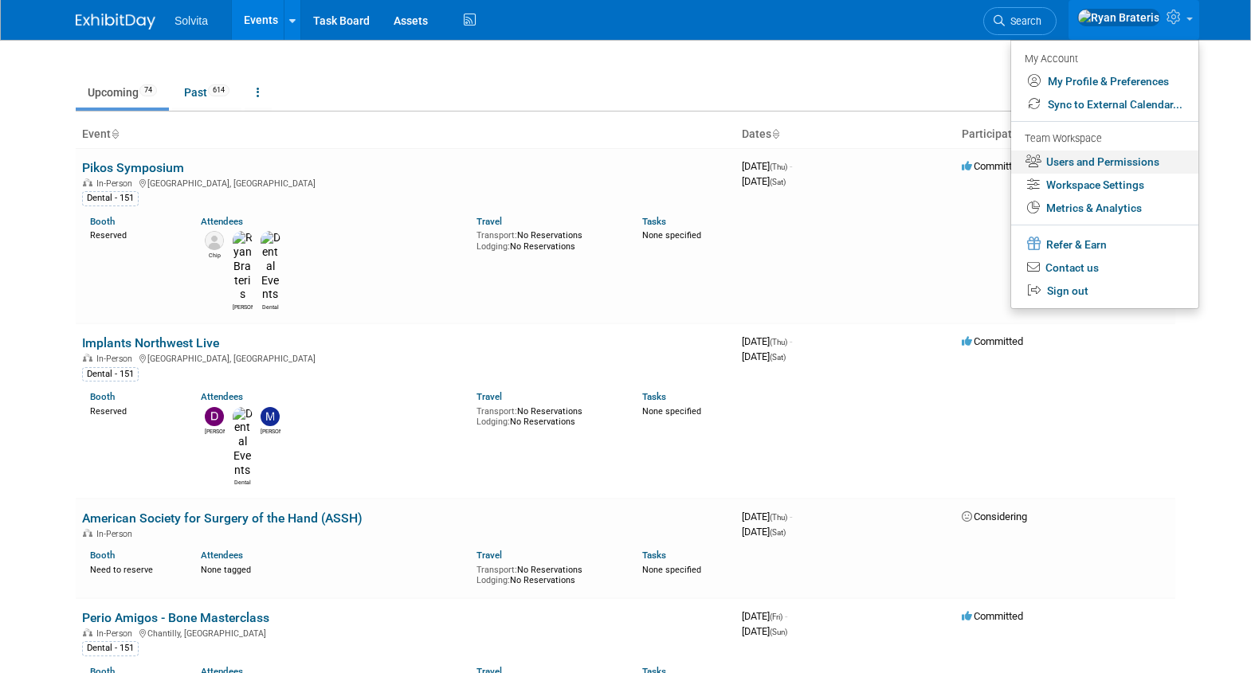
click at [1101, 167] on link "Users and Permissions" at bounding box center [1104, 162] width 187 height 23
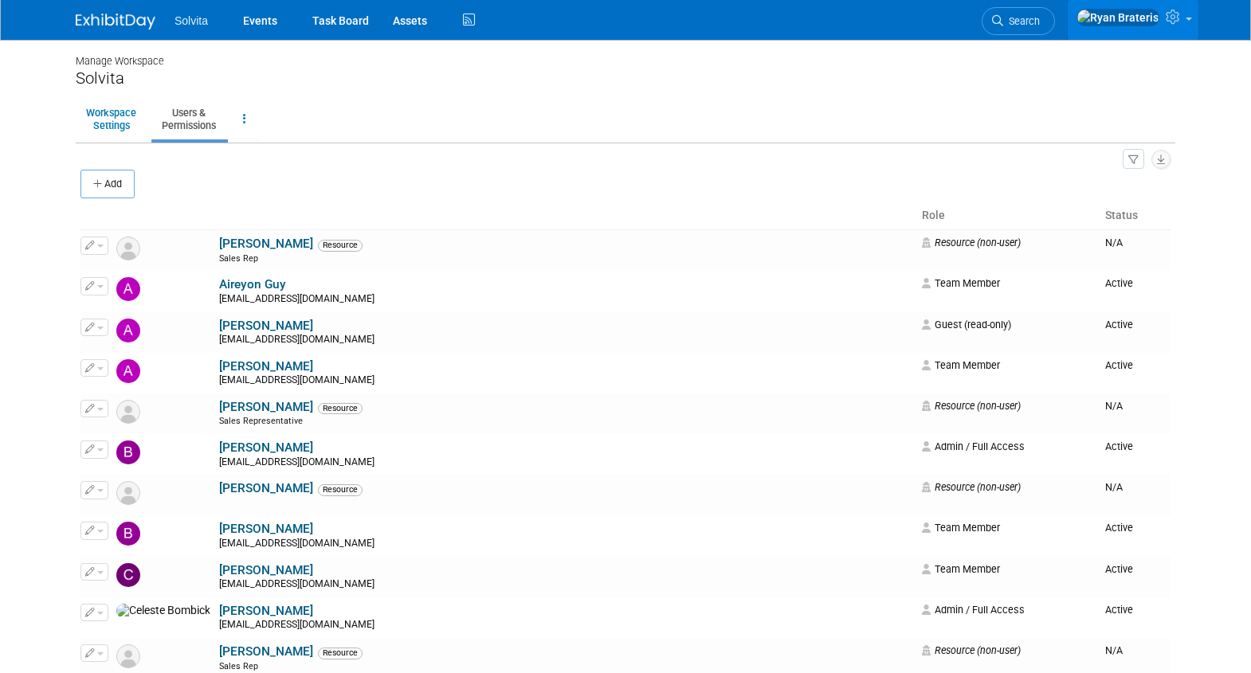
click at [1179, 13] on icon at bounding box center [1175, 17] width 18 height 14
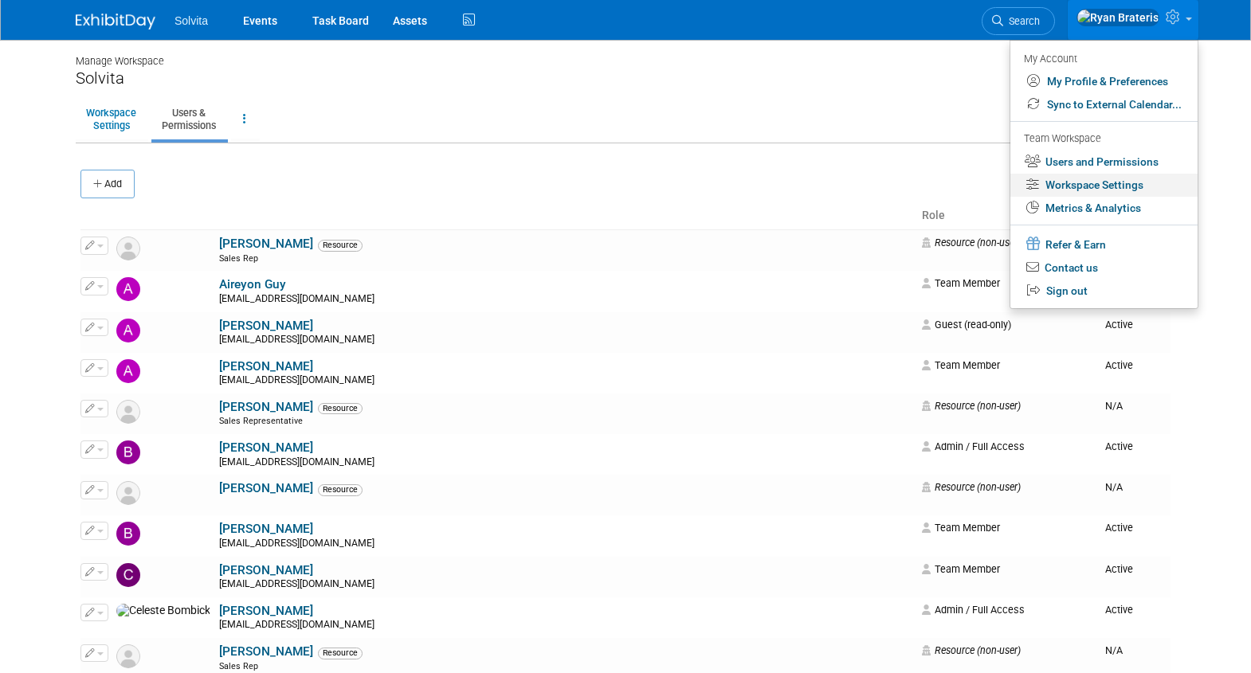
click at [1117, 189] on link "Workspace Settings" at bounding box center [1104, 185] width 187 height 23
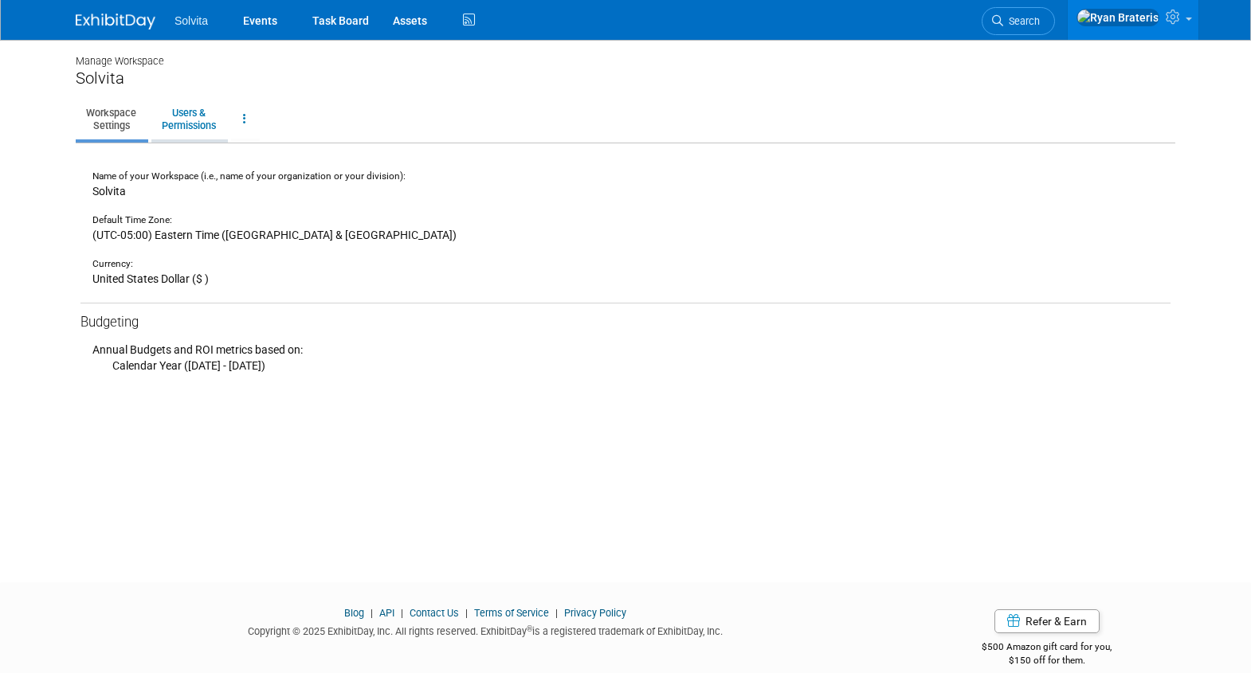
click at [194, 121] on link "Users & Permissions" at bounding box center [188, 119] width 75 height 39
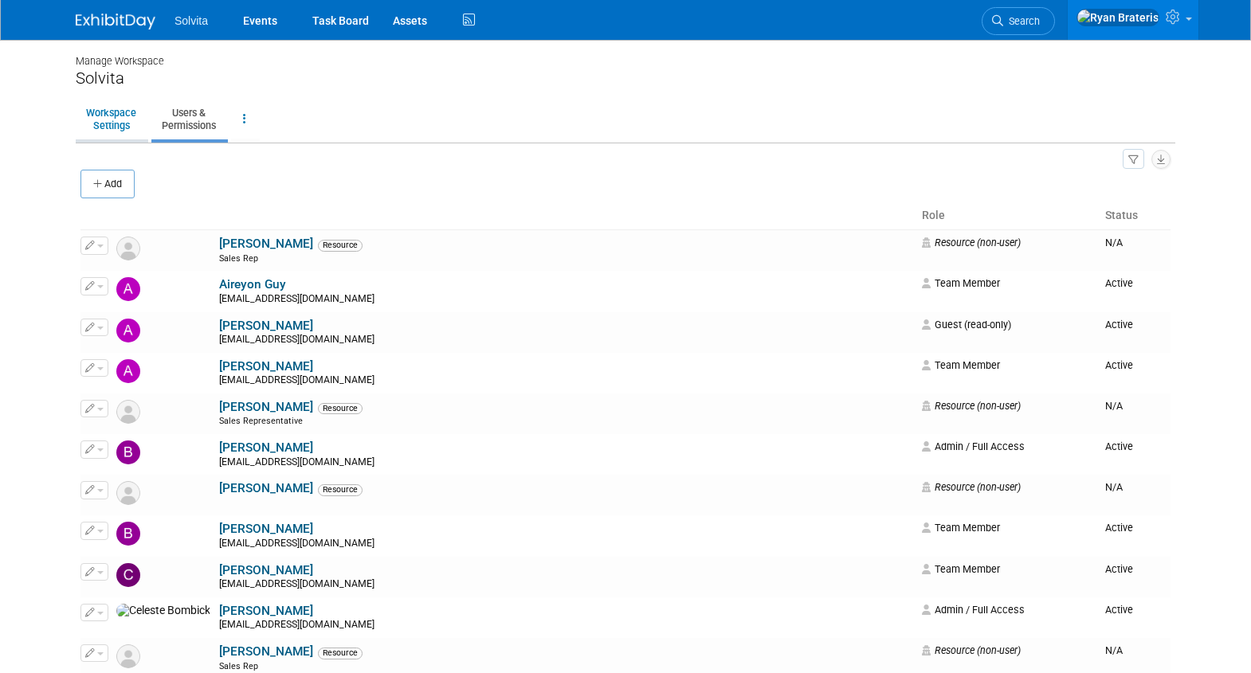
click at [106, 117] on link "Workspace Settings" at bounding box center [111, 119] width 71 height 39
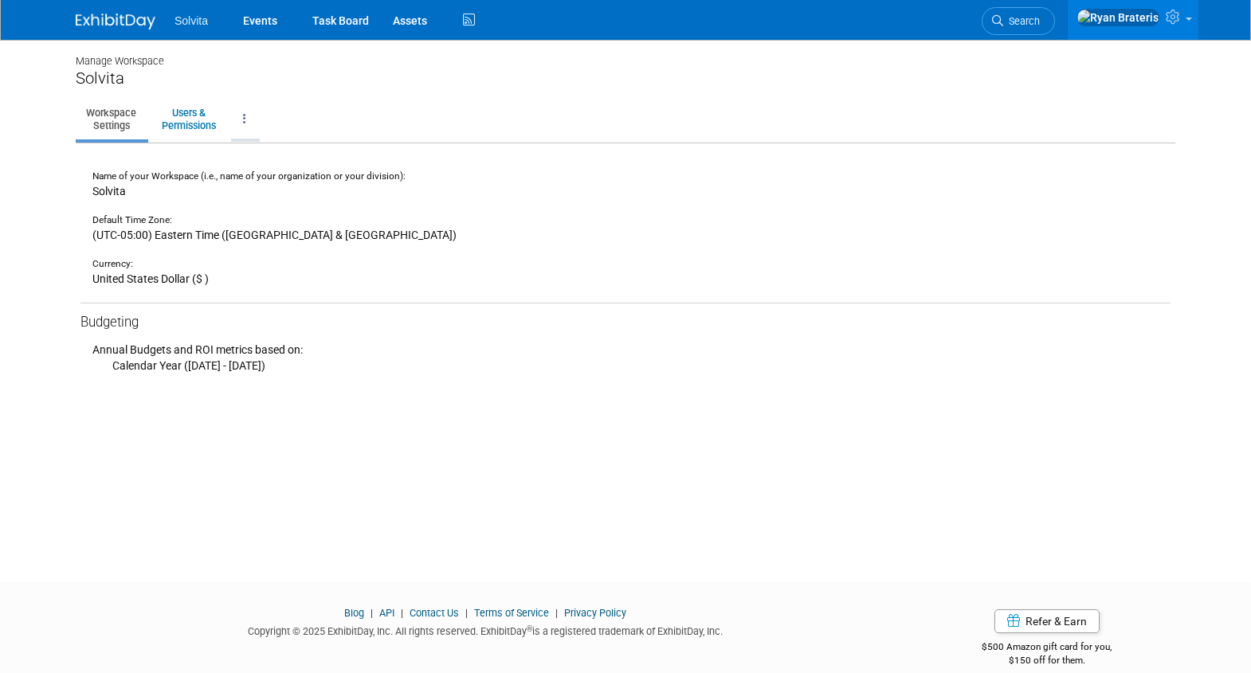
click at [247, 119] on link at bounding box center [244, 119] width 27 height 39
click at [189, 125] on link "Users & Permissions" at bounding box center [188, 119] width 75 height 39
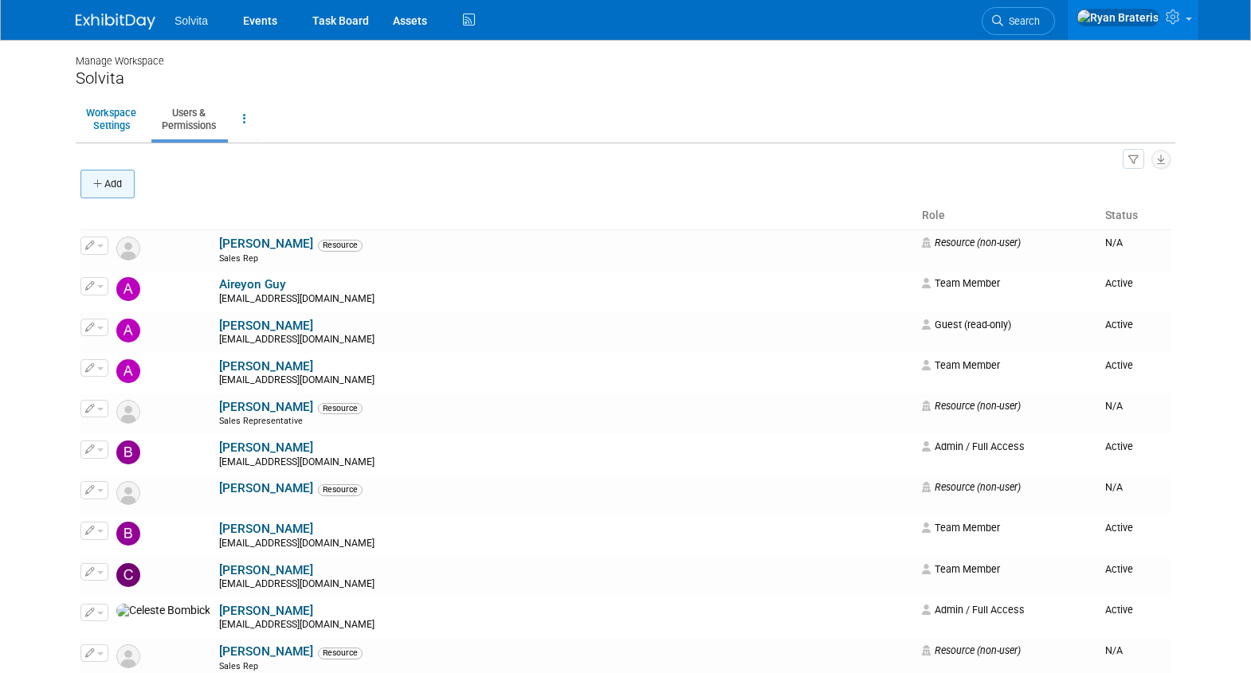
click at [119, 189] on button "Add" at bounding box center [107, 184] width 54 height 29
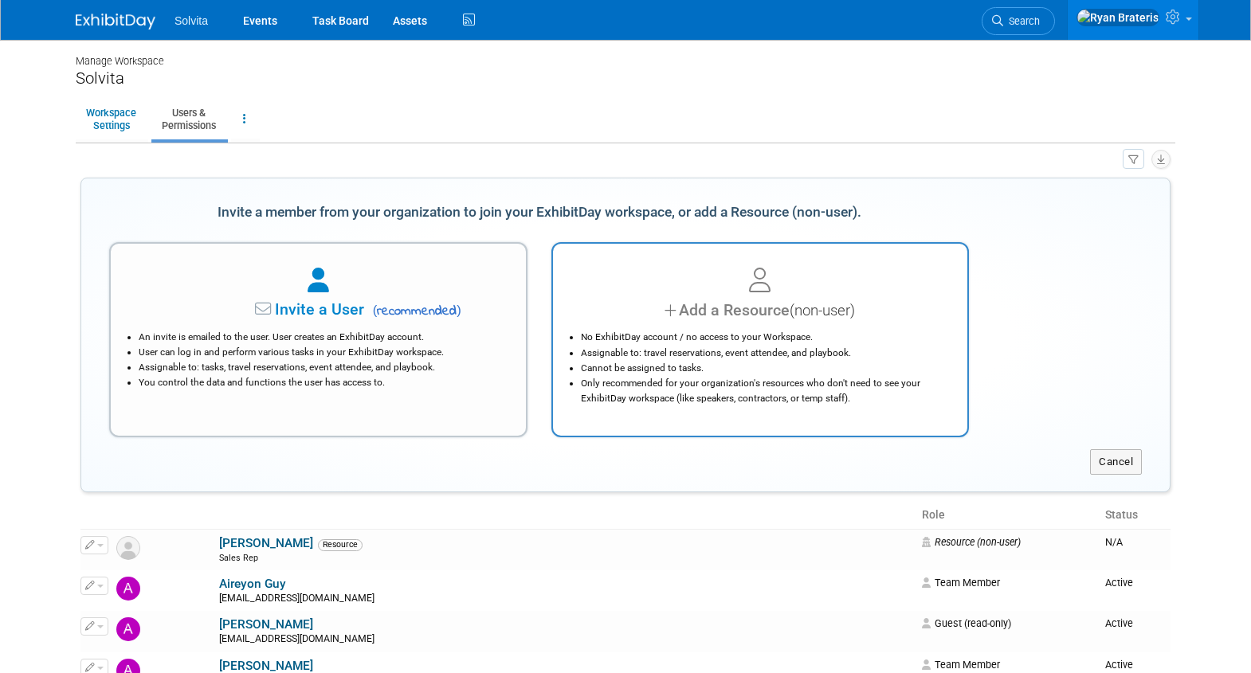
click at [674, 315] on icon at bounding box center [672, 310] width 14 height 23
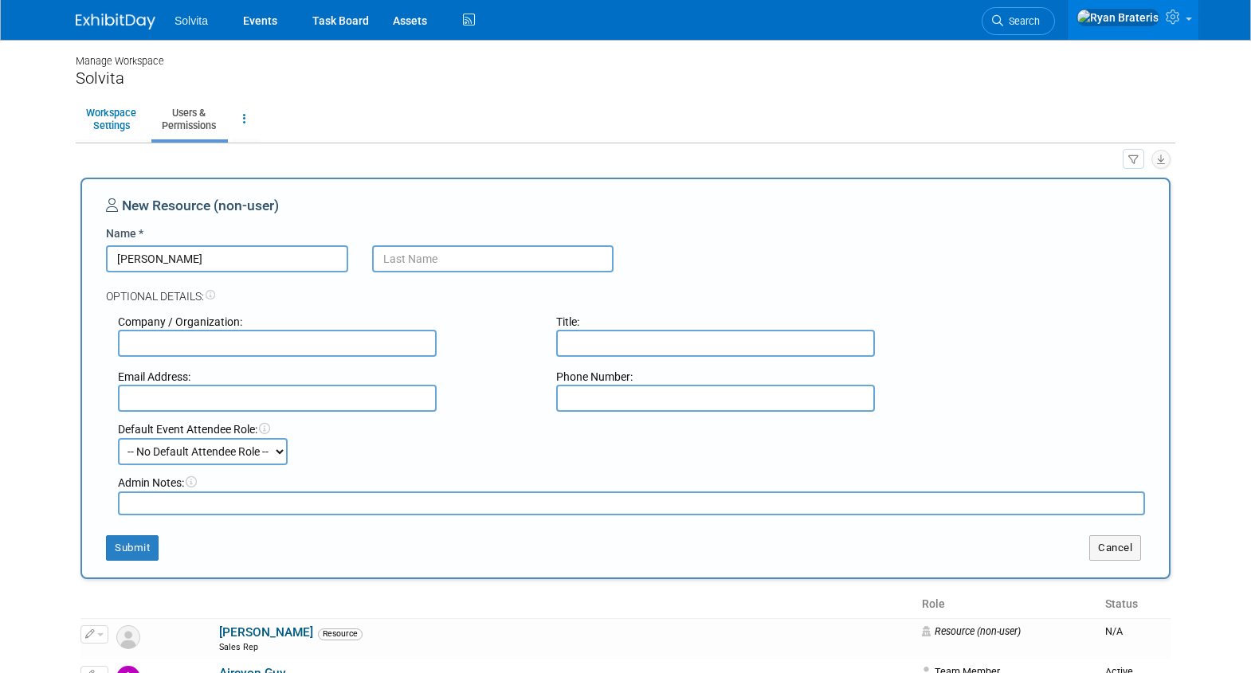
type input "Carlos"
type input "Martinez"
click at [278, 408] on input "text" at bounding box center [277, 398] width 319 height 27
paste input "Msurgical360@gmail.com"
type input "Msurgical360@gmail.com"
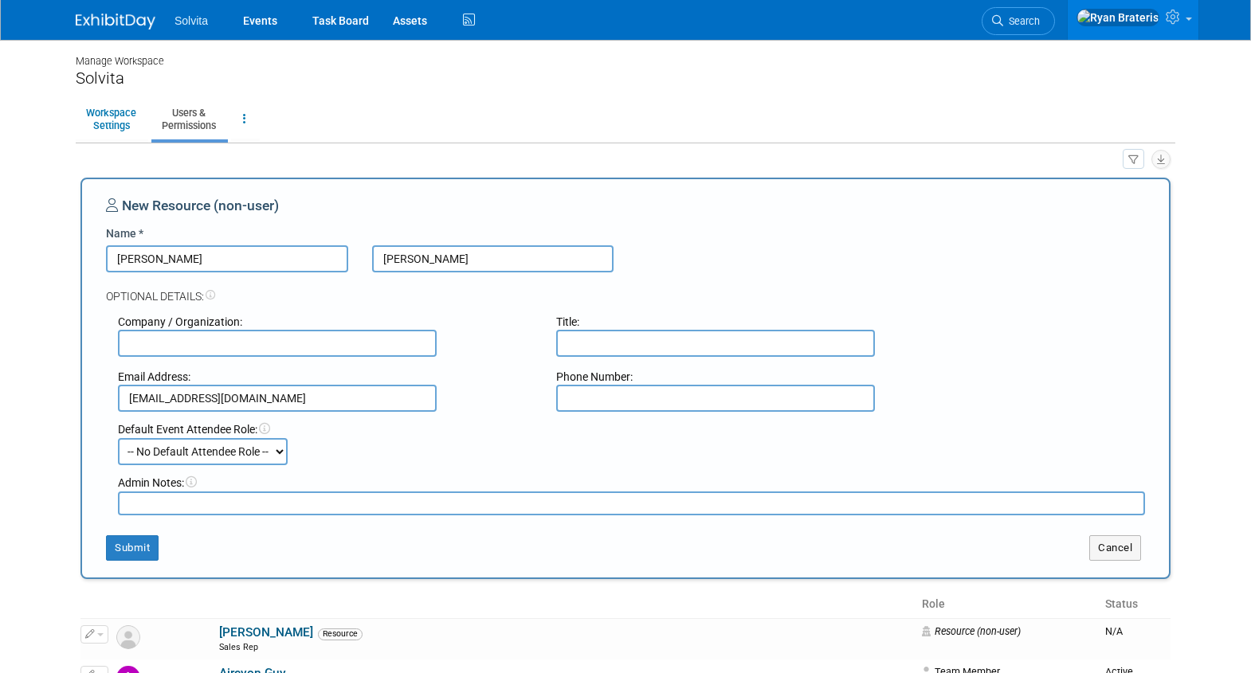
click at [616, 351] on input "text" at bounding box center [715, 343] width 319 height 27
type input "Sales Representative"
click at [266, 455] on select "-- No Default Attendee Role -- Demonstrator Host Planner Presenter Sales Repres…" at bounding box center [203, 451] width 170 height 27
select select "4"
click at [118, 438] on select "-- No Default Attendee Role -- Demonstrator Host Planner Presenter Sales Repres…" at bounding box center [203, 451] width 170 height 27
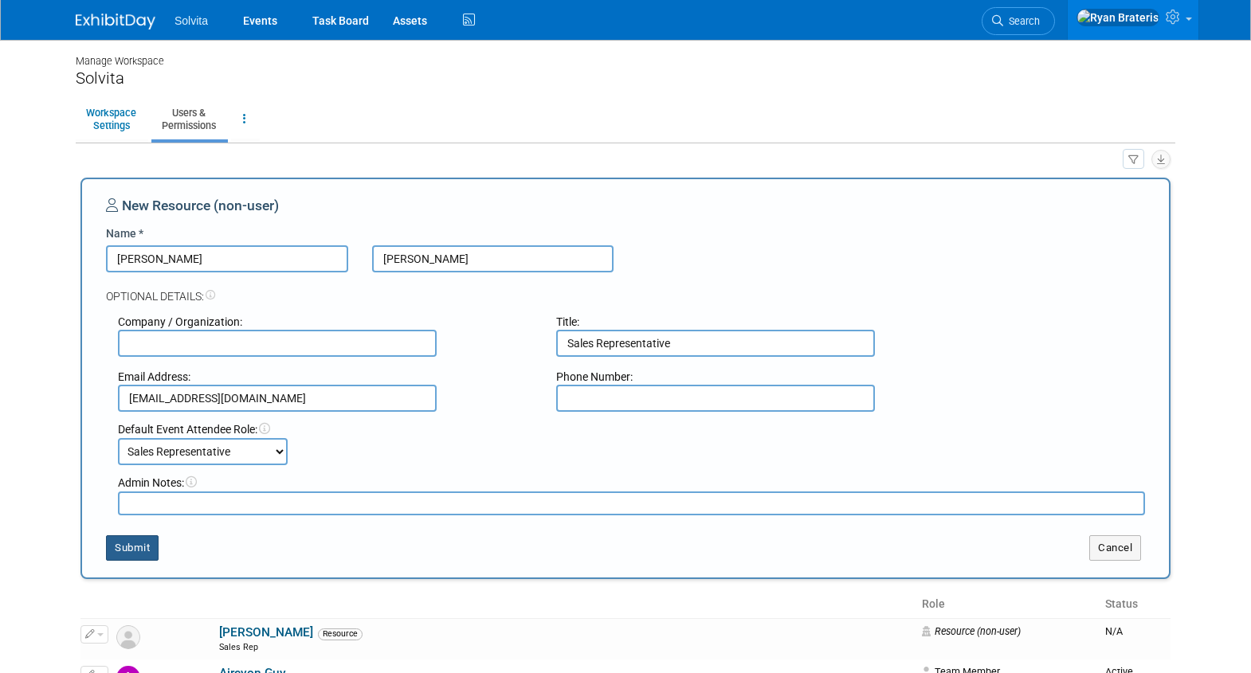
click at [135, 547] on button "Submit" at bounding box center [132, 549] width 53 height 26
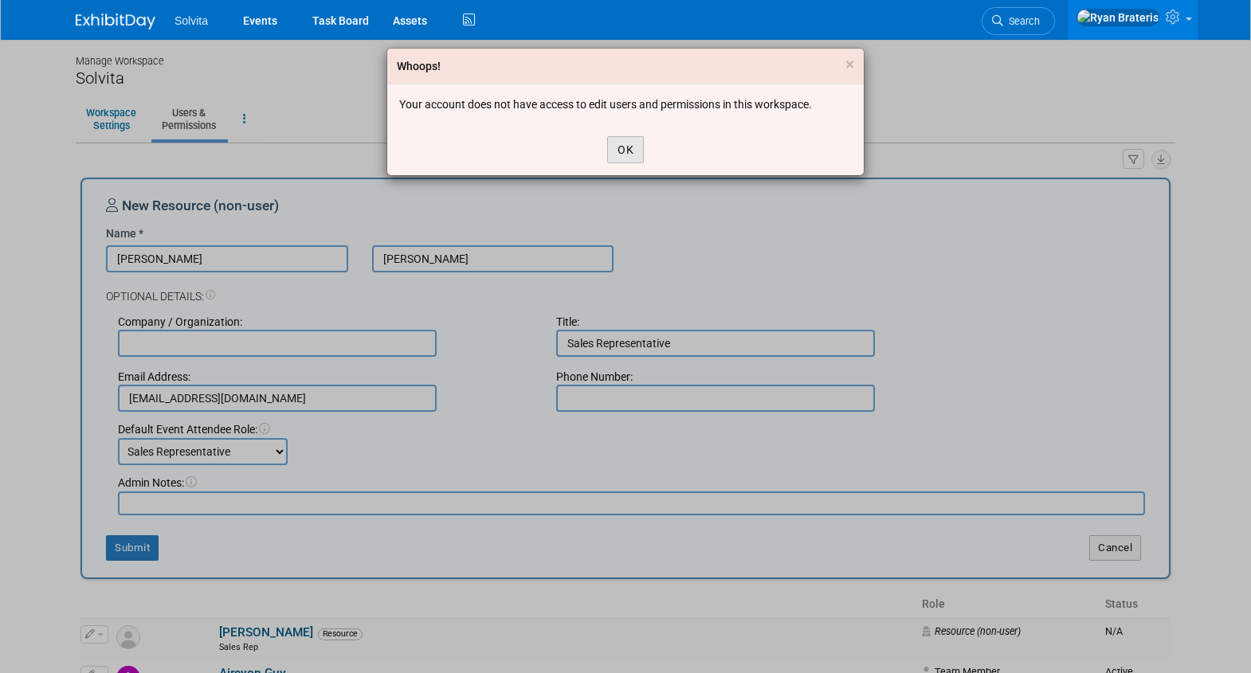
click at [627, 149] on button "OK" at bounding box center [625, 149] width 37 height 27
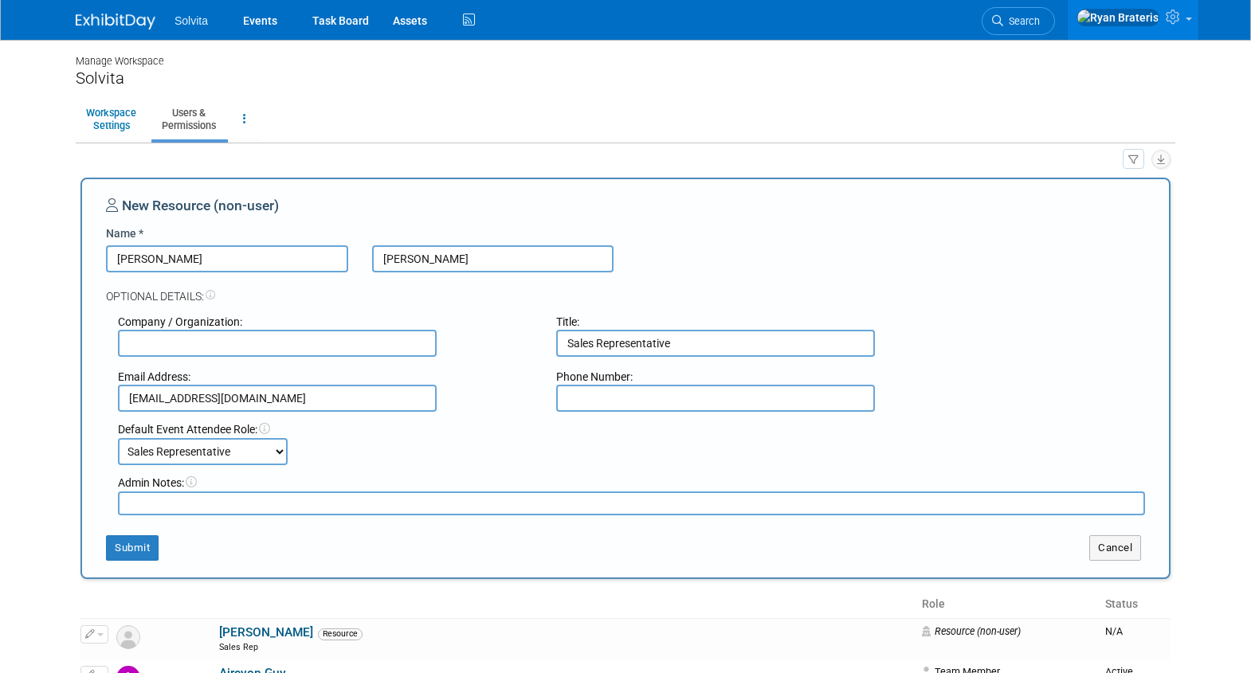
click at [0, 673] on nordpass-portal at bounding box center [0, 673] width 0 height 0
click at [197, 341] on input "text" at bounding box center [277, 343] width 319 height 27
click at [120, 120] on link "Workspace Settings" at bounding box center [111, 119] width 71 height 39
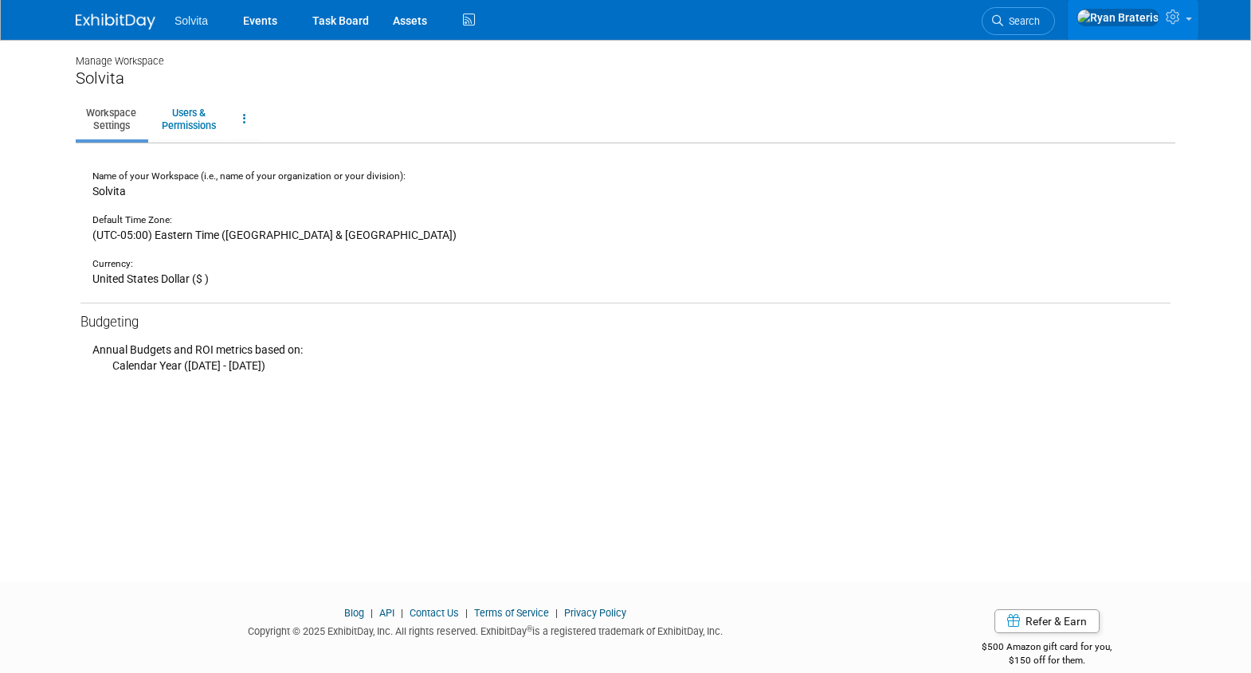
click at [1176, 13] on icon at bounding box center [1175, 17] width 18 height 14
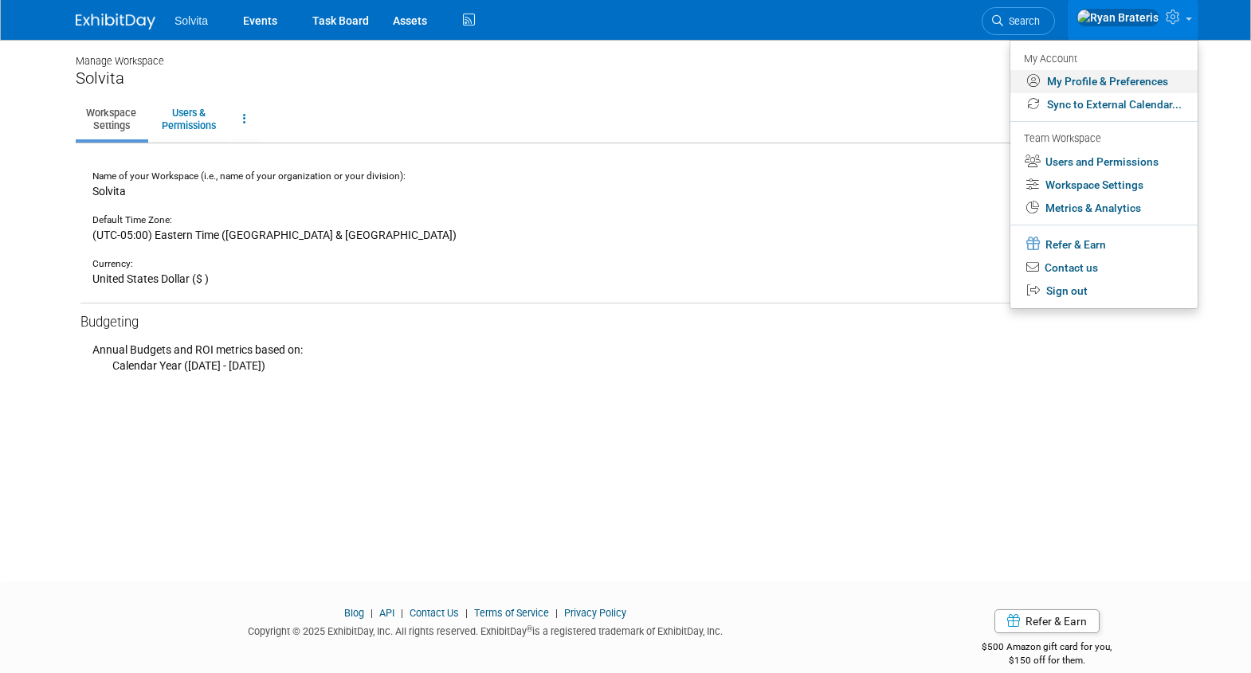
click at [1129, 91] on link "My Profile & Preferences" at bounding box center [1104, 81] width 187 height 23
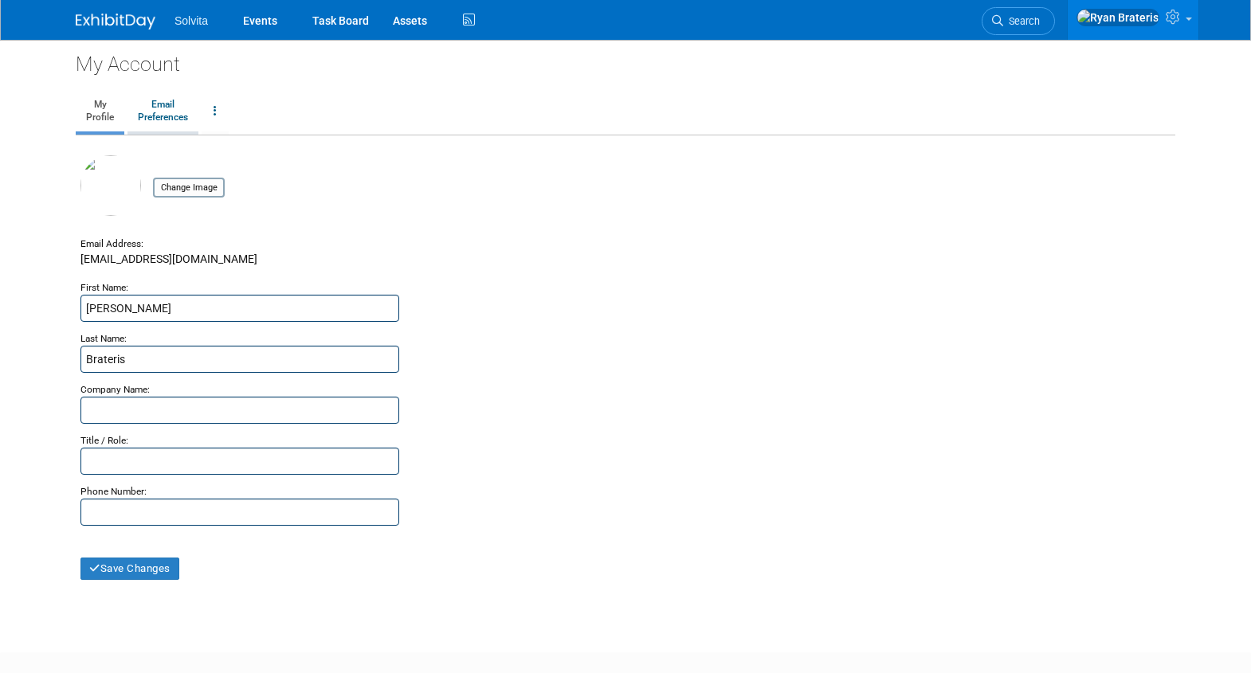
click at [163, 120] on link "Email Preferences" at bounding box center [163, 112] width 71 height 40
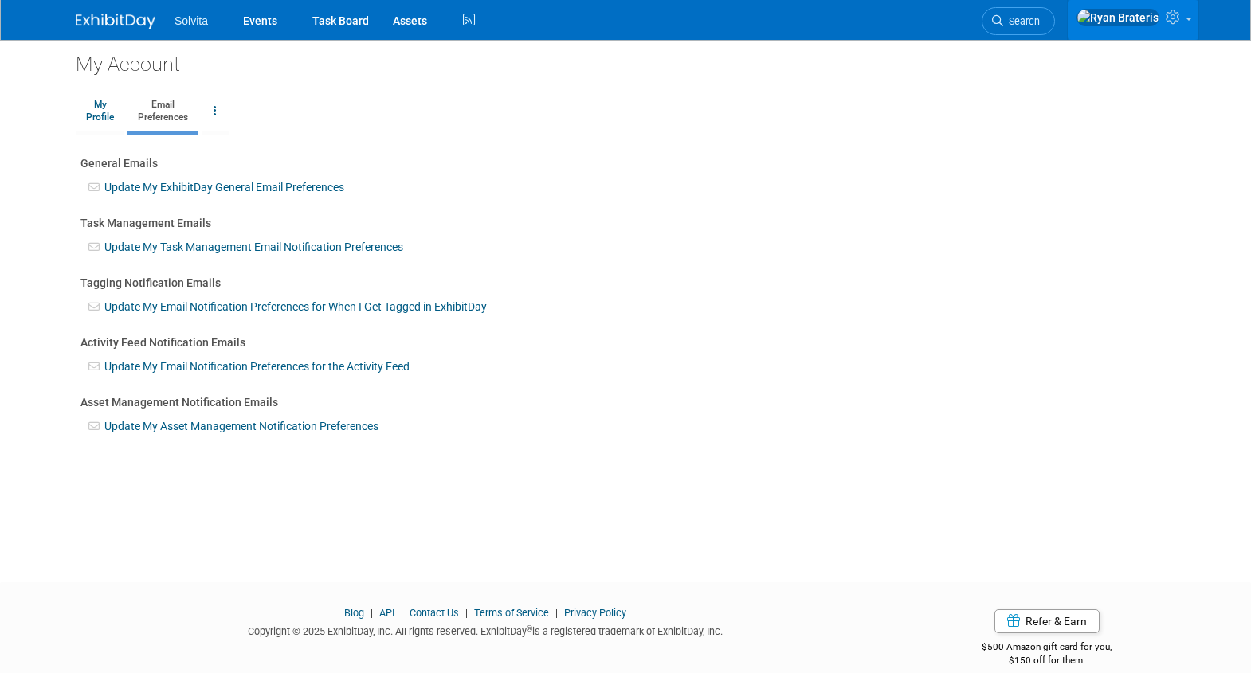
click at [1187, 33] on link at bounding box center [1133, 20] width 131 height 40
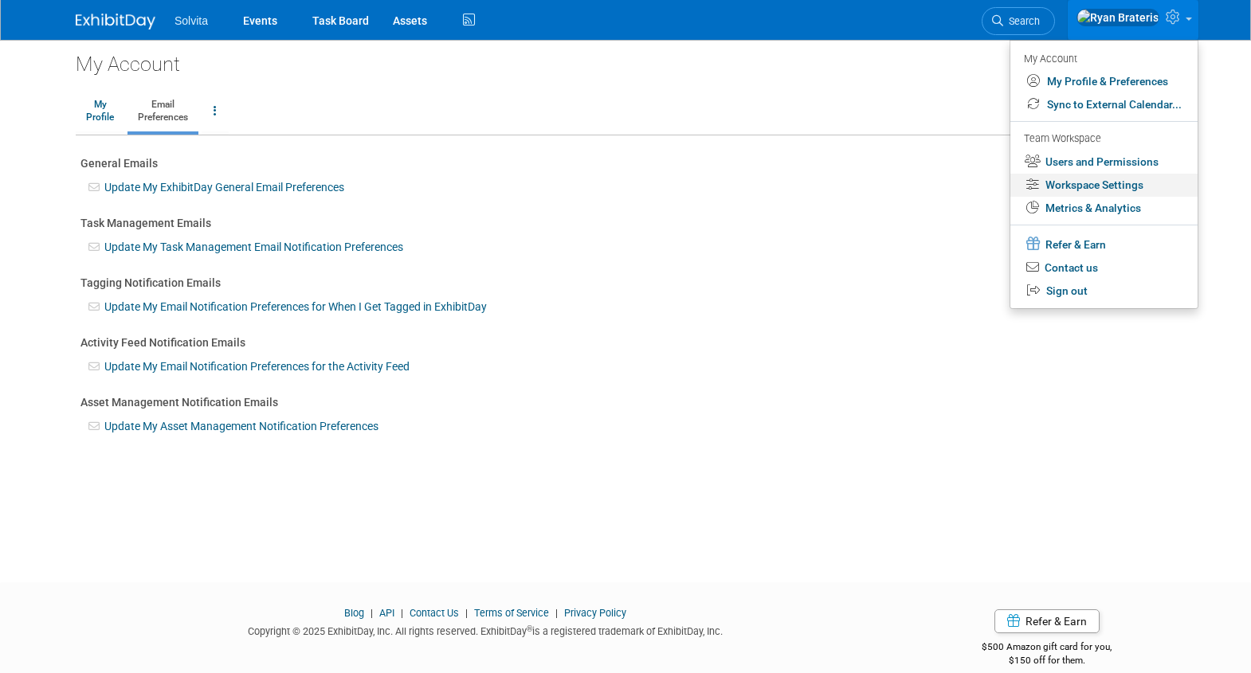
click at [1115, 183] on link "Workspace Settings" at bounding box center [1104, 185] width 187 height 23
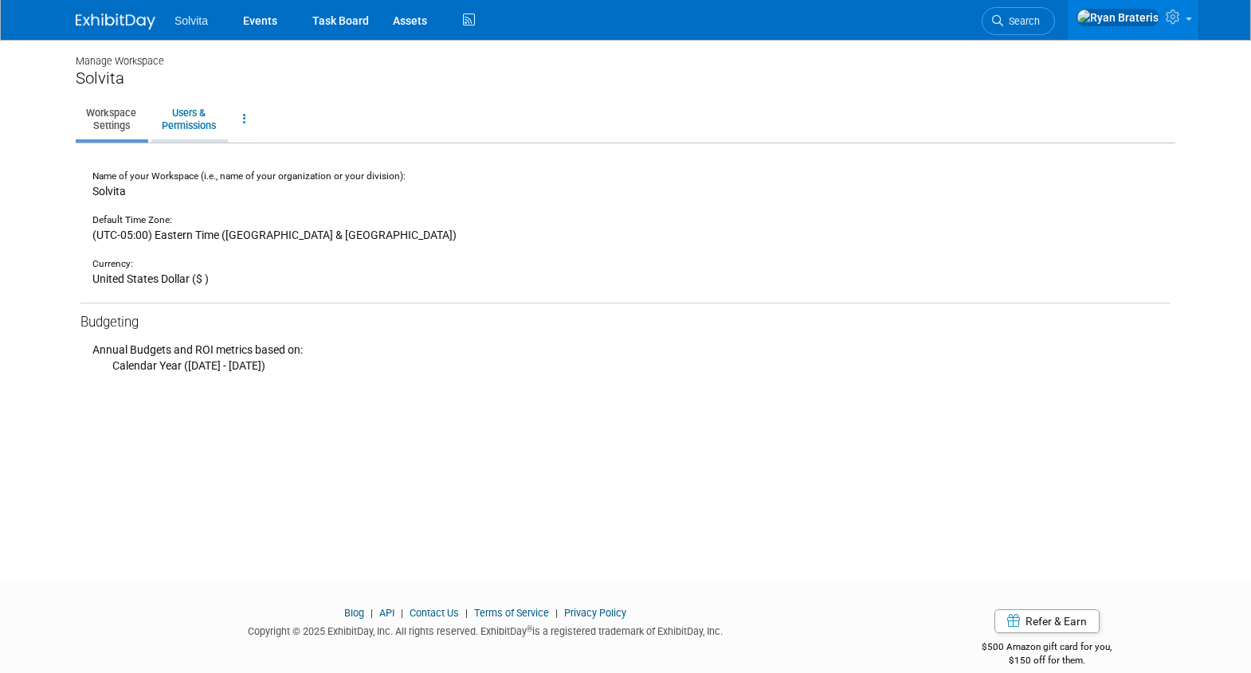
click at [200, 116] on link "Users & Permissions" at bounding box center [188, 119] width 75 height 39
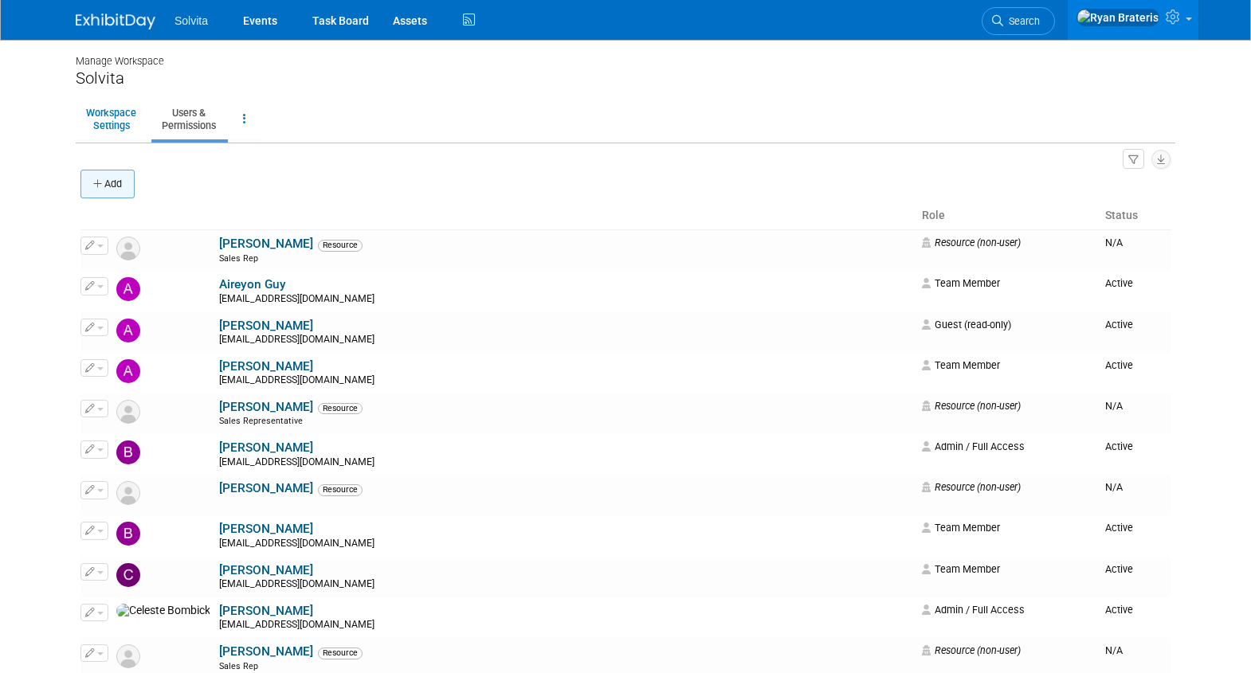
click at [92, 186] on button "Add" at bounding box center [107, 184] width 54 height 29
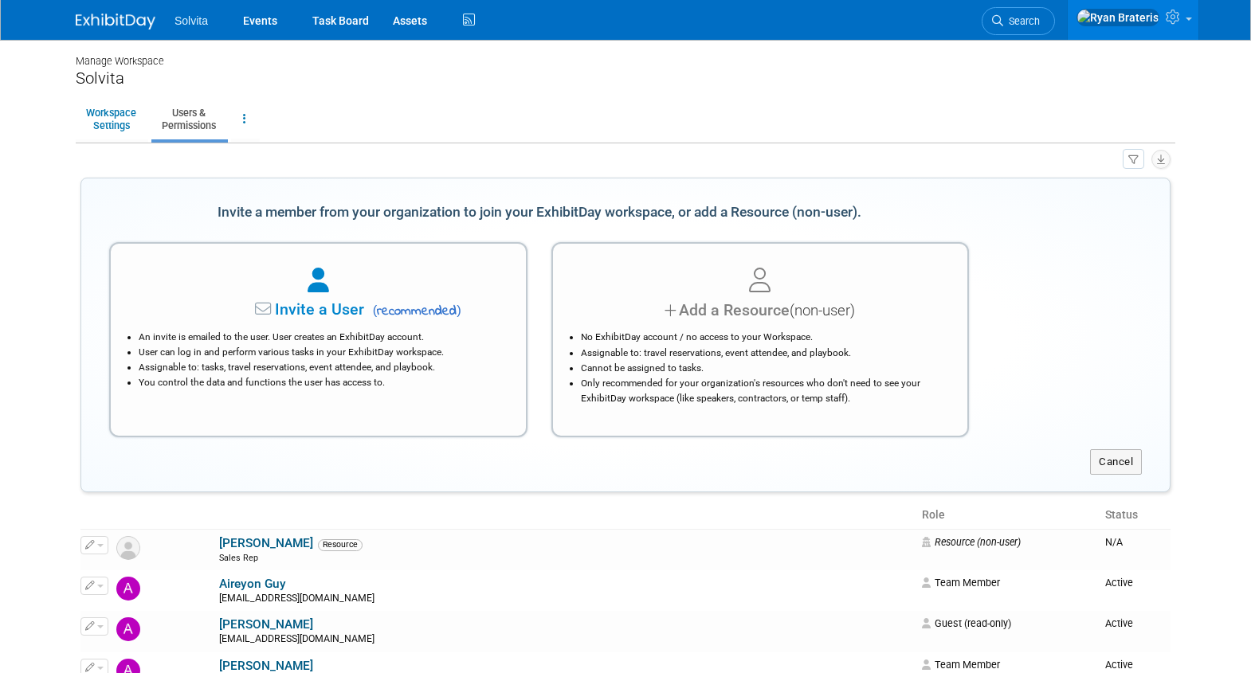
click at [779, 100] on ul "Workspace Settings Users & Permissions Workspace Logs" at bounding box center [626, 120] width 1100 height 45
click at [1124, 473] on button "Cancel" at bounding box center [1116, 462] width 52 height 26
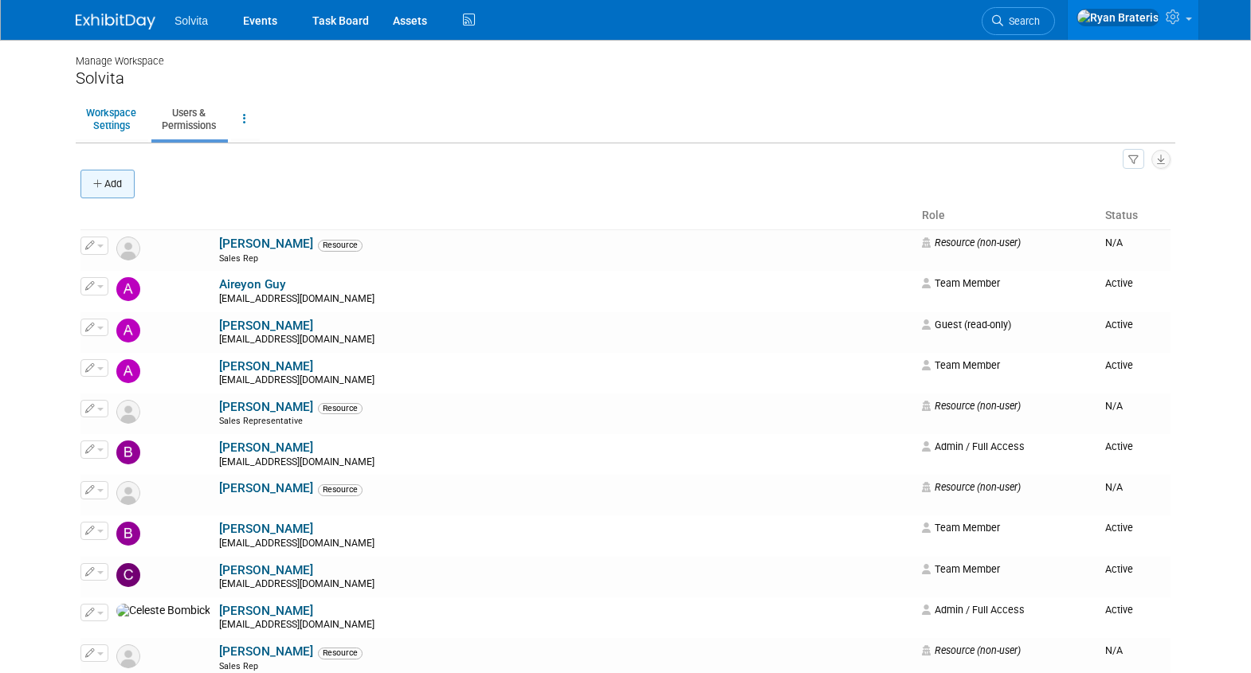
click at [110, 174] on button "Add" at bounding box center [107, 184] width 54 height 29
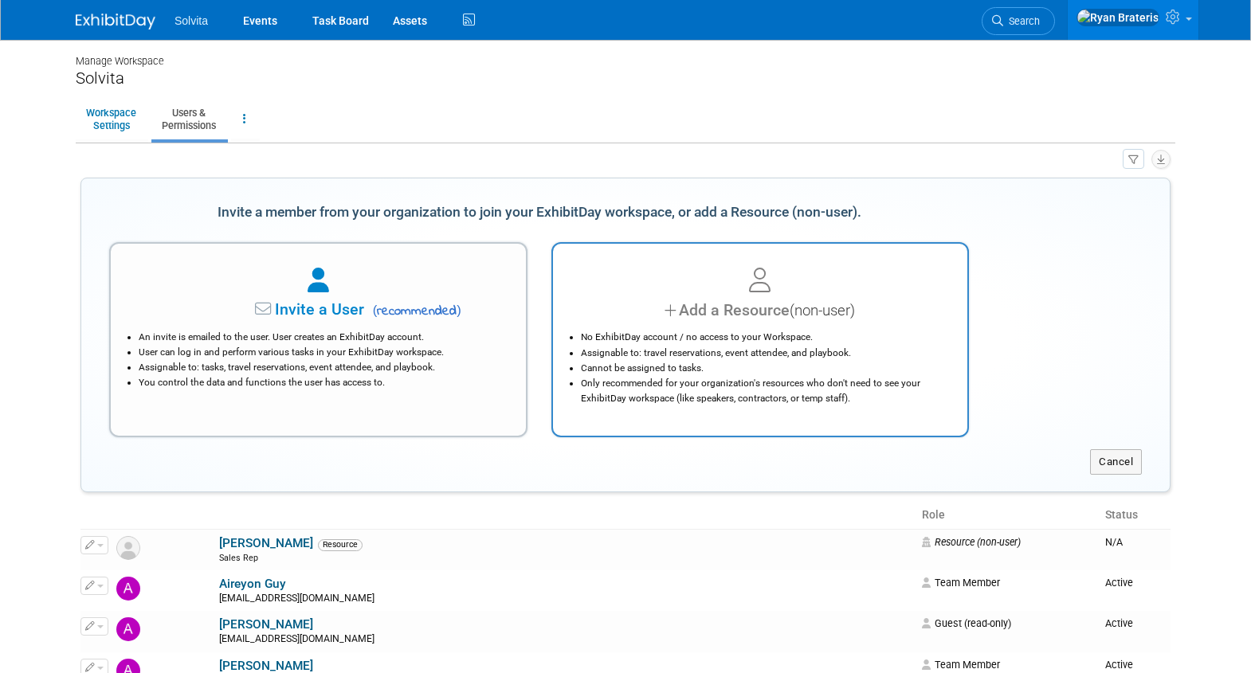
click at [700, 319] on div "Add a Resource (non-user)" at bounding box center [760, 310] width 375 height 23
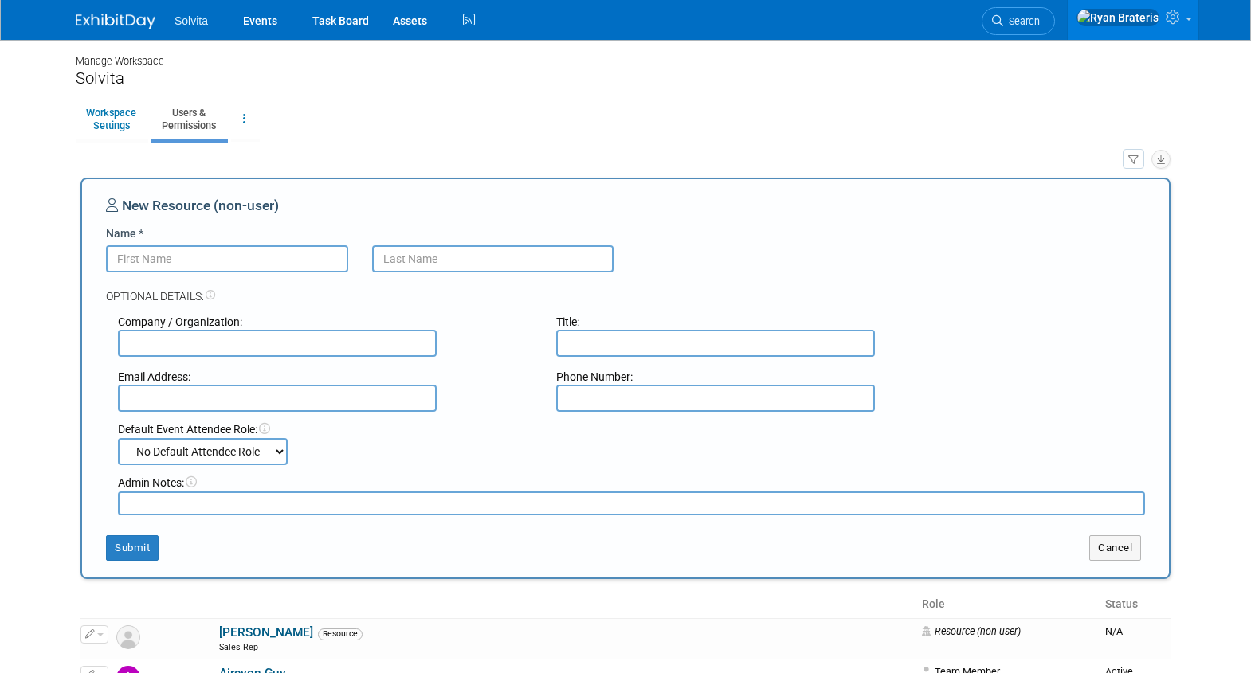
click at [223, 389] on input "text" at bounding box center [277, 398] width 319 height 27
paste input "Msurgical360@gmail.com"
type input "Msurgical360@gmail.com"
click at [236, 261] on input "Name *" at bounding box center [227, 258] width 242 height 27
type input "Carlos"
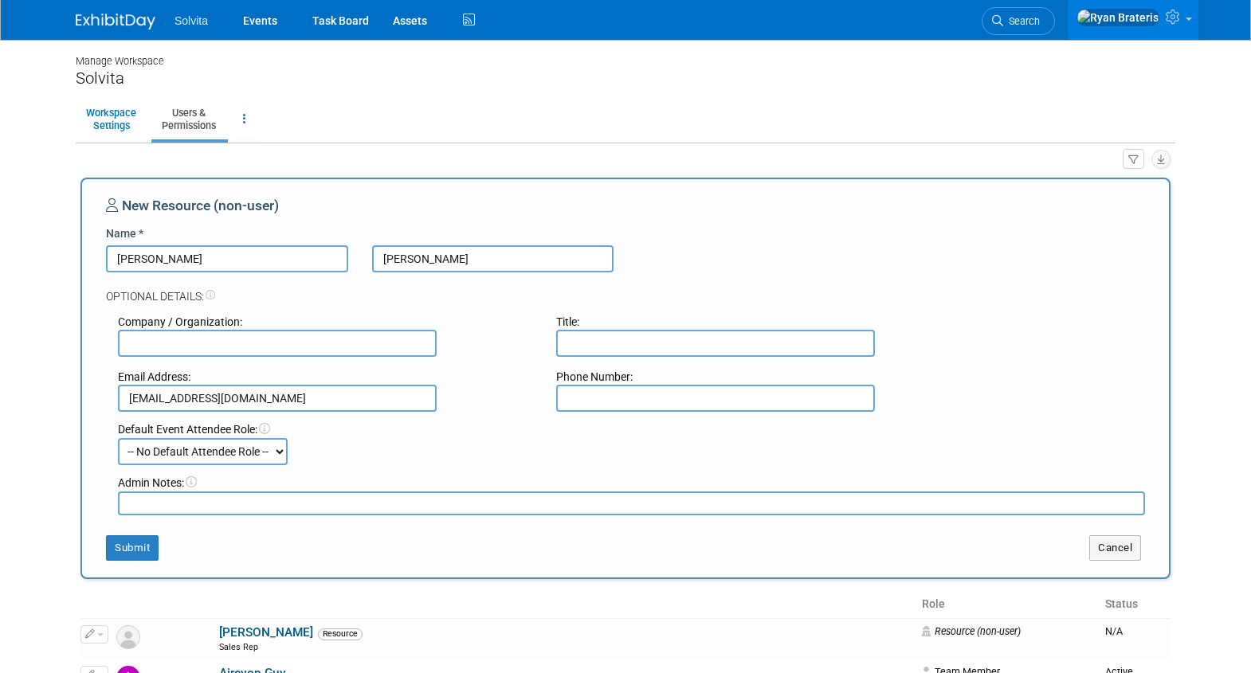
click at [398, 255] on input "MArtinez" at bounding box center [493, 258] width 242 height 27
type input "Martinez"
click at [237, 458] on select "-- No Default Attendee Role -- Demonstrator Host Planner Presenter Sales Repres…" at bounding box center [203, 451] width 170 height 27
select select "4"
click at [118, 438] on select "-- No Default Attendee Role -- Demonstrator Host Planner Presenter Sales Repres…" at bounding box center [203, 451] width 170 height 27
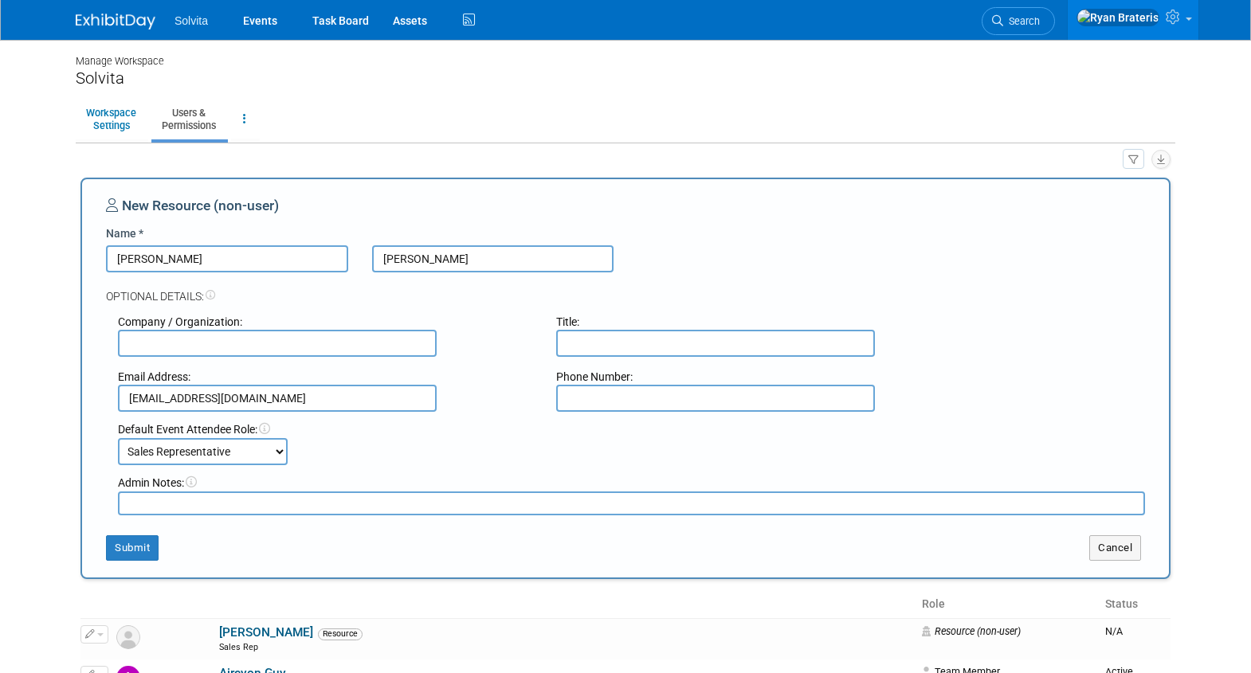
click at [603, 340] on input "text" at bounding box center [715, 343] width 319 height 27
type input "Sales Rep"
click at [134, 550] on button "Submit" at bounding box center [132, 549] width 53 height 26
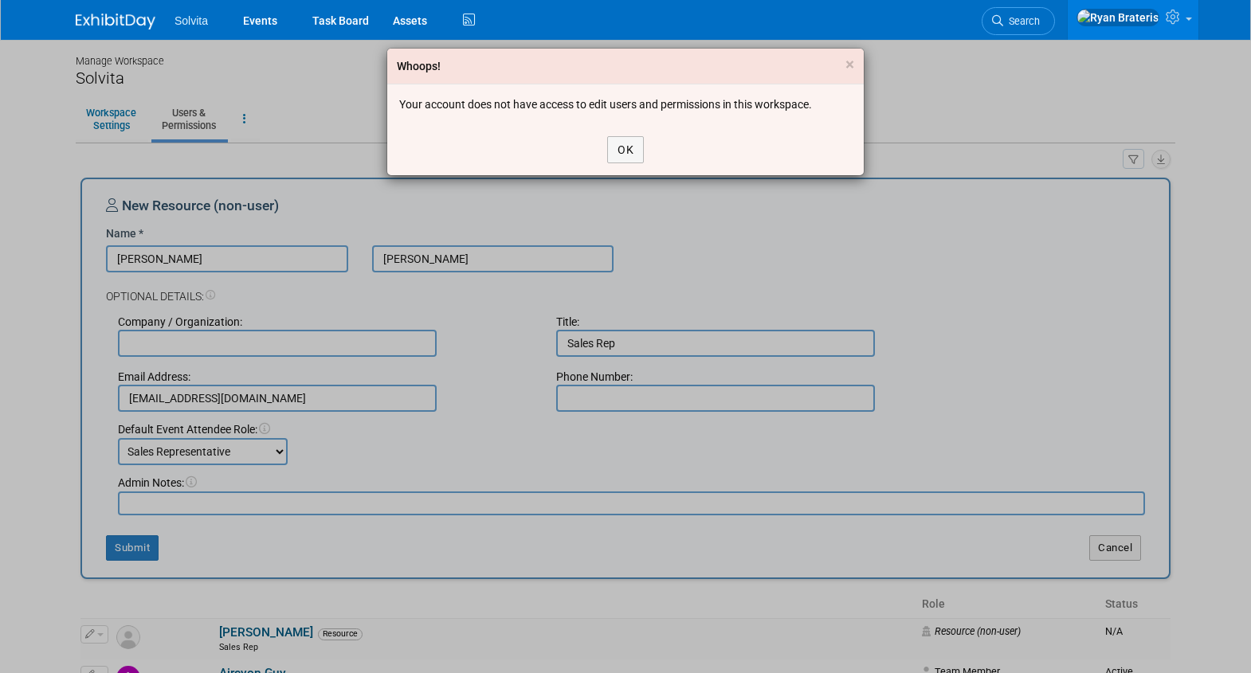
click at [0, 673] on nordpass-portal at bounding box center [0, 673] width 0 height 0
click at [631, 147] on button "OK" at bounding box center [625, 149] width 37 height 27
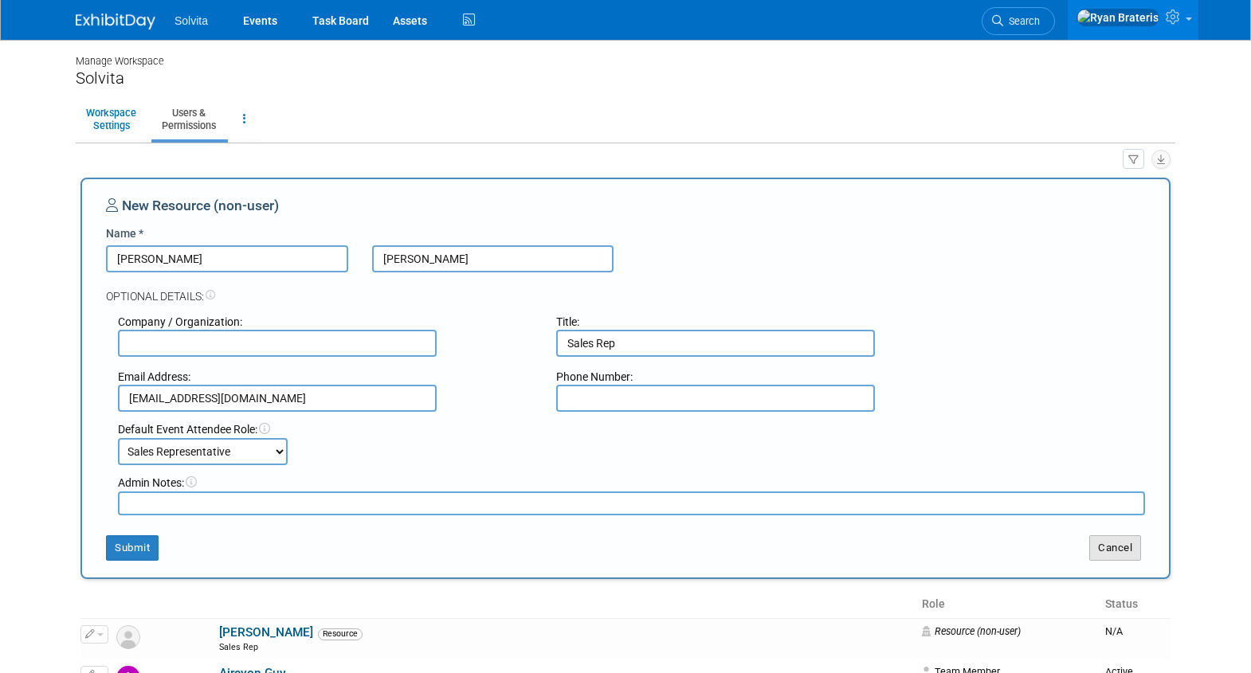
click at [1104, 545] on button "Cancel" at bounding box center [1115, 549] width 52 height 26
